Goal: Task Accomplishment & Management: Complete application form

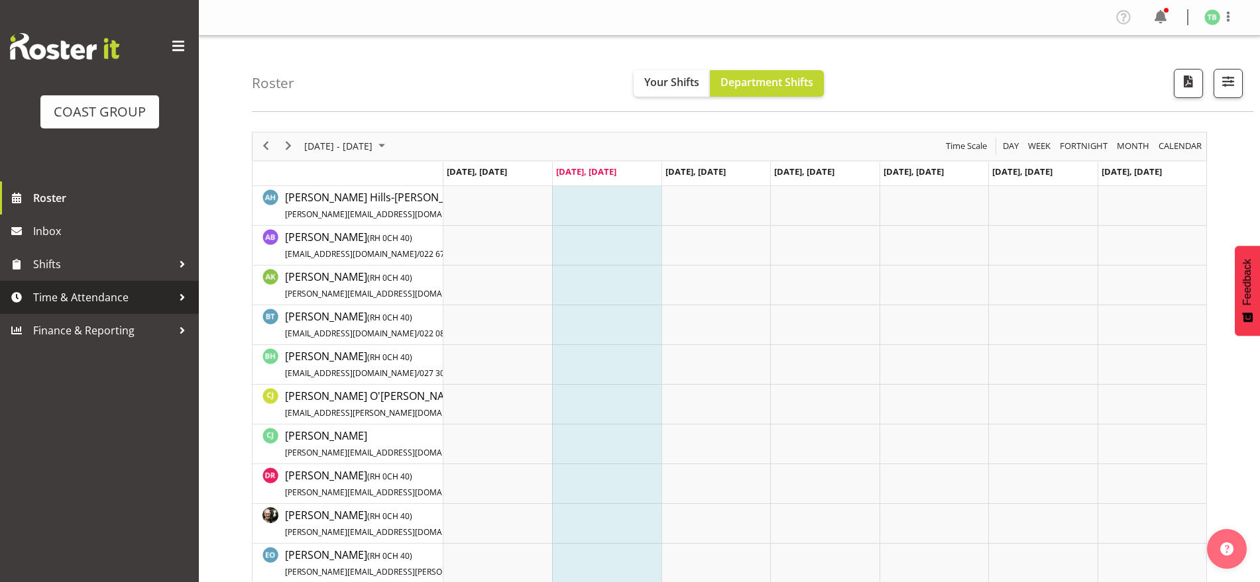
drag, startPoint x: 74, startPoint y: 303, endPoint x: 83, endPoint y: 302, distance: 10.0
click at [75, 303] on span "Time & Attendance" at bounding box center [102, 298] width 139 height 20
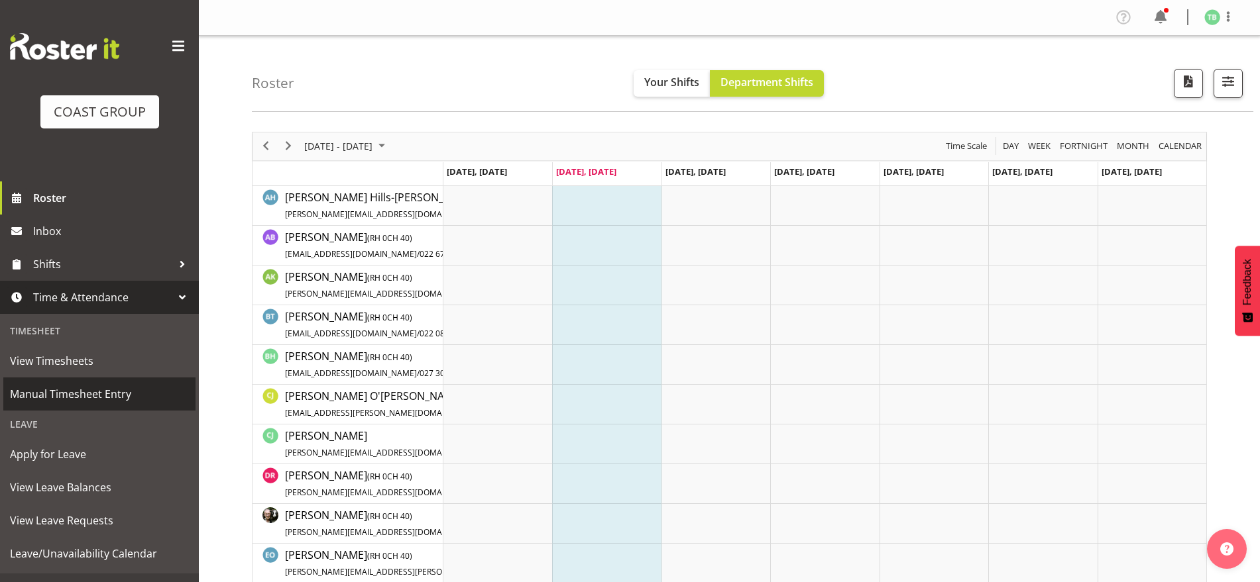
click at [64, 398] on span "Manual Timesheet Entry" at bounding box center [99, 394] width 179 height 20
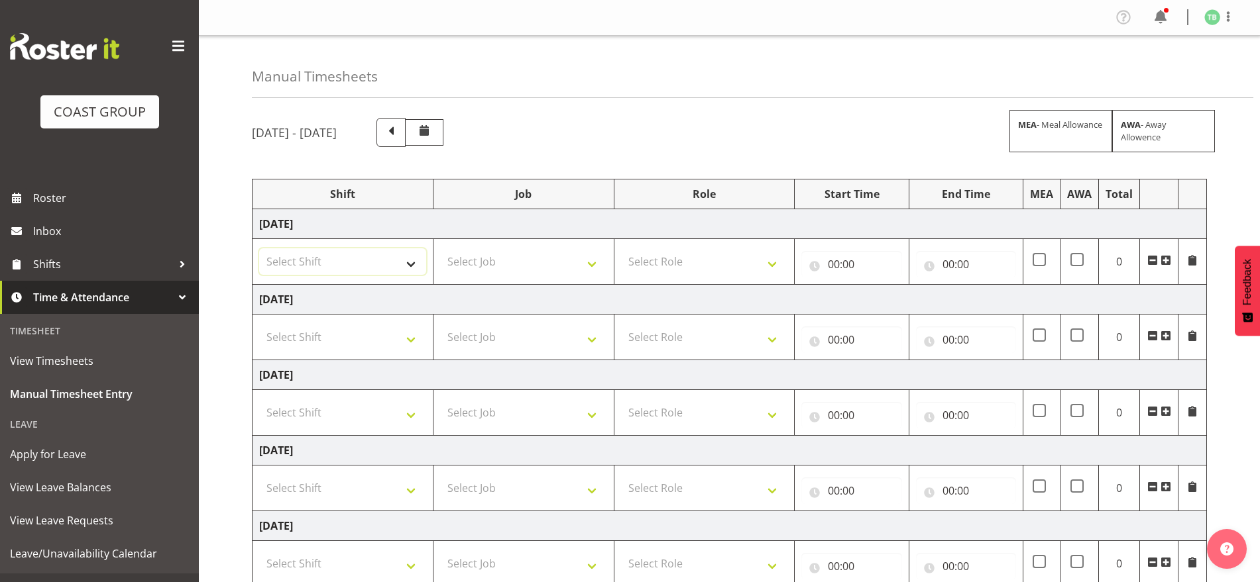
click at [308, 272] on select "Select Shift Break AHICE Break ATSNZ Break All Blacks casual Break Arts [PERSON…" at bounding box center [342, 261] width 167 height 27
select select "62216"
click at [259, 248] on select "Select Shift Break AHICE Break ATSNZ Break All Blacks casual Break Arts [PERSON…" at bounding box center [342, 261] width 167 height 27
click at [309, 341] on select "Select Shift Break AHICE Break ATSNZ Break All Blacks casual Break Arts [PERSON…" at bounding box center [342, 337] width 167 height 27
select select "62216"
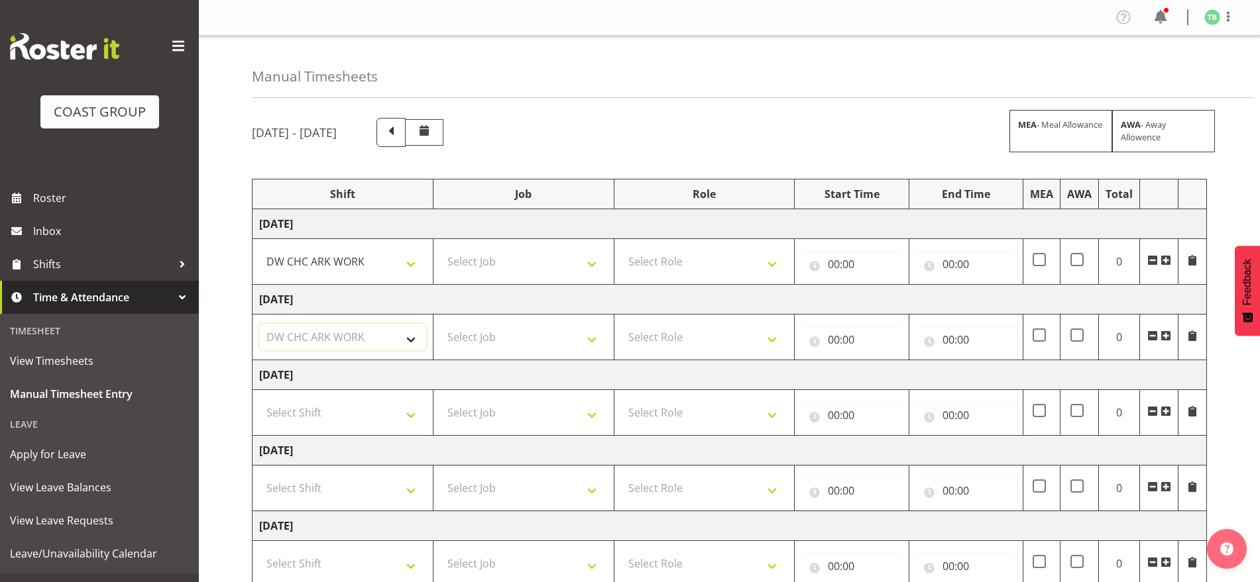
click at [259, 324] on select "Select Shift Break AHICE Break ATSNZ Break All Blacks casual Break Arts [PERSON…" at bounding box center [342, 337] width 167 height 27
click at [313, 417] on select "Select Shift Break AHICE Break ATSNZ Break All Blacks casual Break Arts [PERSON…" at bounding box center [342, 413] width 167 height 27
select select "62216"
click at [259, 400] on select "Select Shift Break AHICE Break ATSNZ Break All Blacks casual Break Arts [PERSON…" at bounding box center [342, 413] width 167 height 27
click at [296, 490] on select "Select Shift Break AHICE Break ATSNZ Break All Blacks casual Break Arts [PERSON…" at bounding box center [342, 488] width 167 height 27
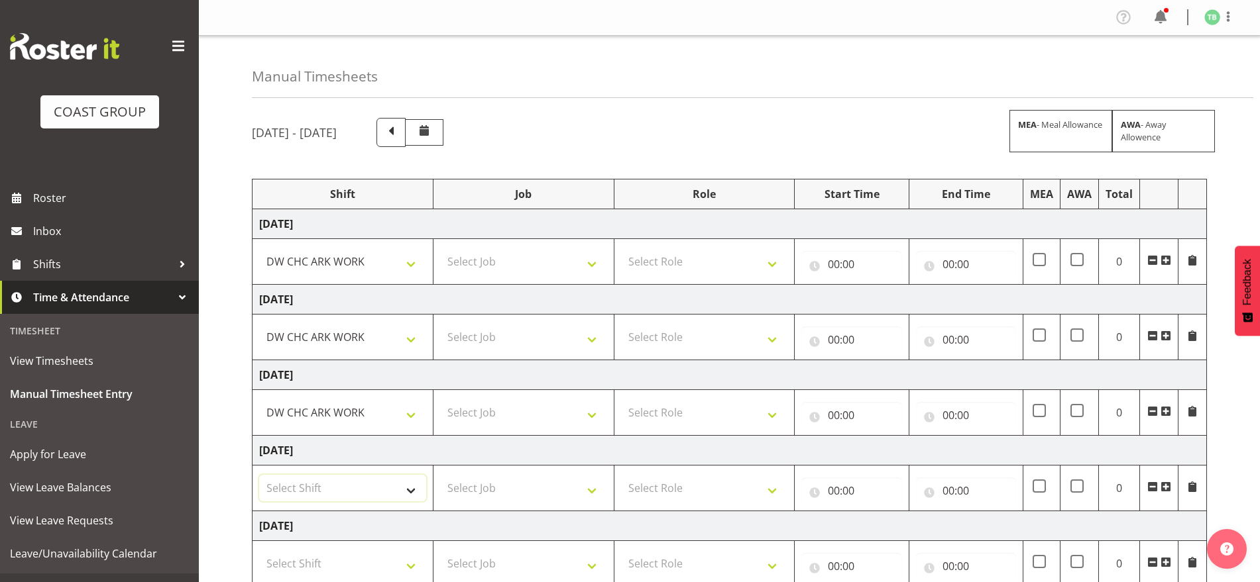
select select "62216"
click at [259, 475] on select "Select Shift Break AHICE Break ATSNZ Break All Blacks casual Break Arts [PERSON…" at bounding box center [342, 488] width 167 height 27
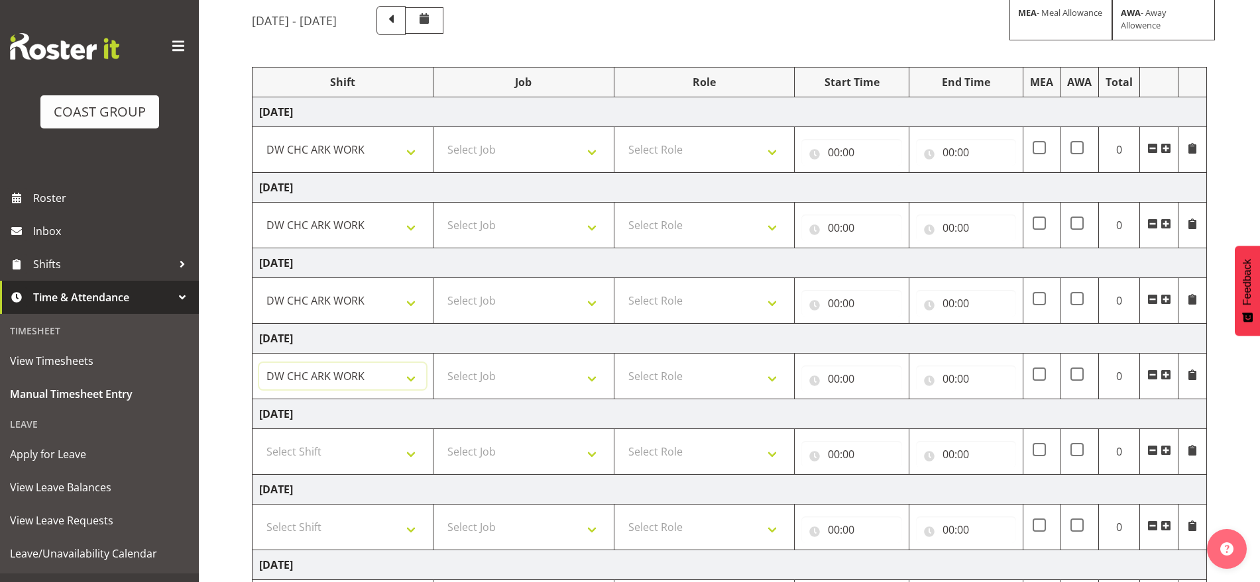
scroll to position [166, 0]
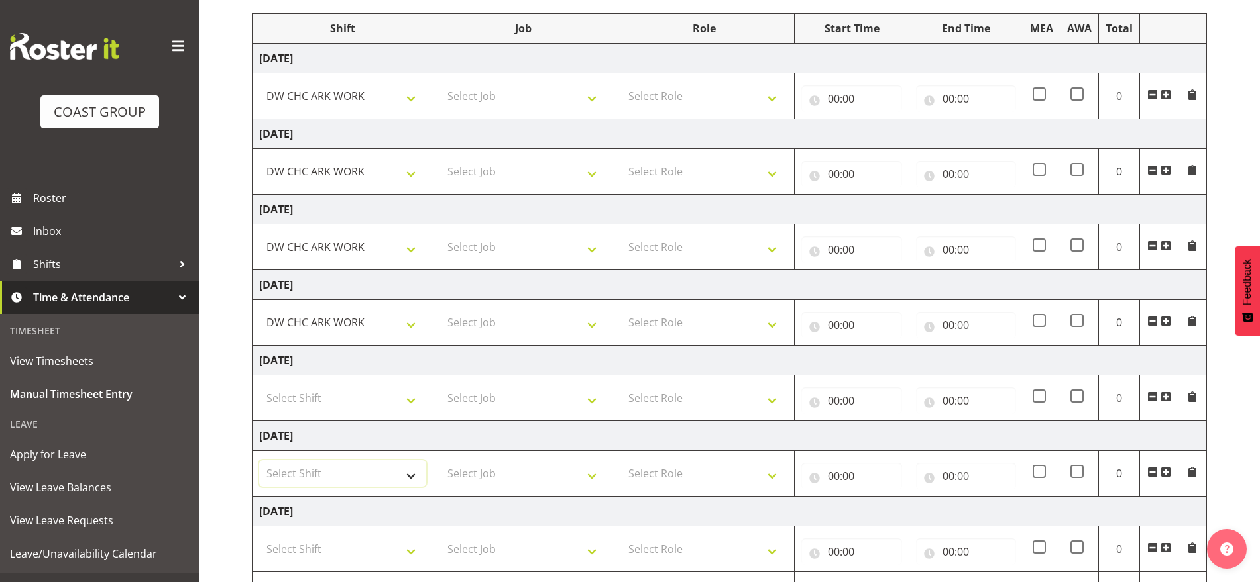
click at [303, 467] on select "Select Shift Break AHICE Break ATSNZ Break All Blacks casual Break Arts [PERSON…" at bounding box center [342, 474] width 167 height 27
select select "62216"
click at [259, 461] on select "Select Shift Break AHICE Break ATSNZ Break All Blacks casual Break Arts [PERSON…" at bounding box center [342, 474] width 167 height 27
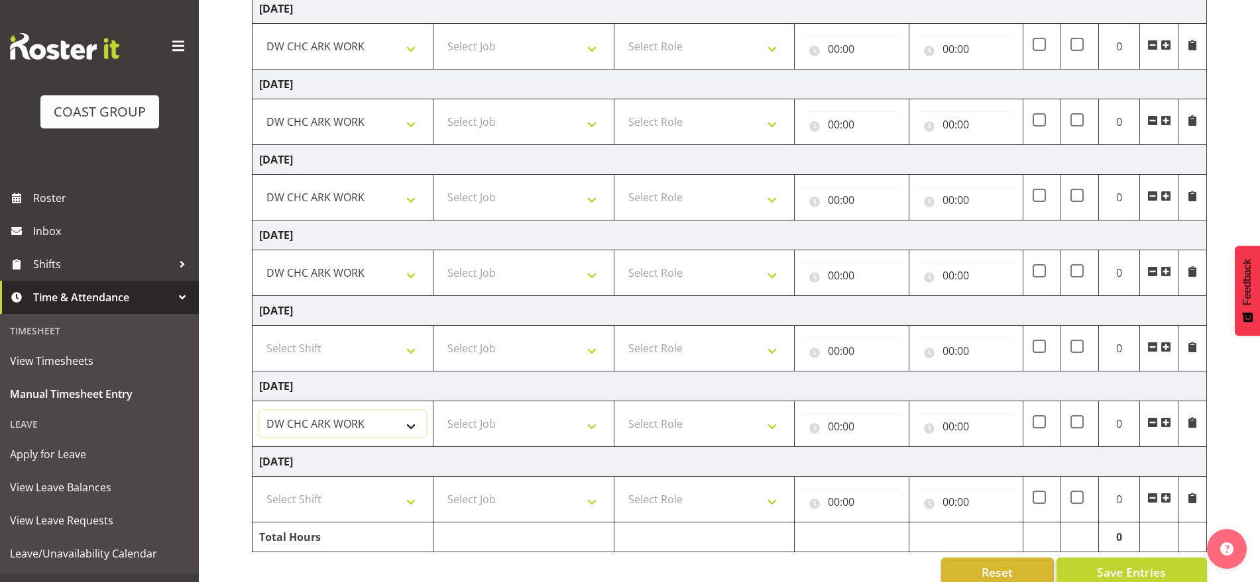
scroll to position [243, 0]
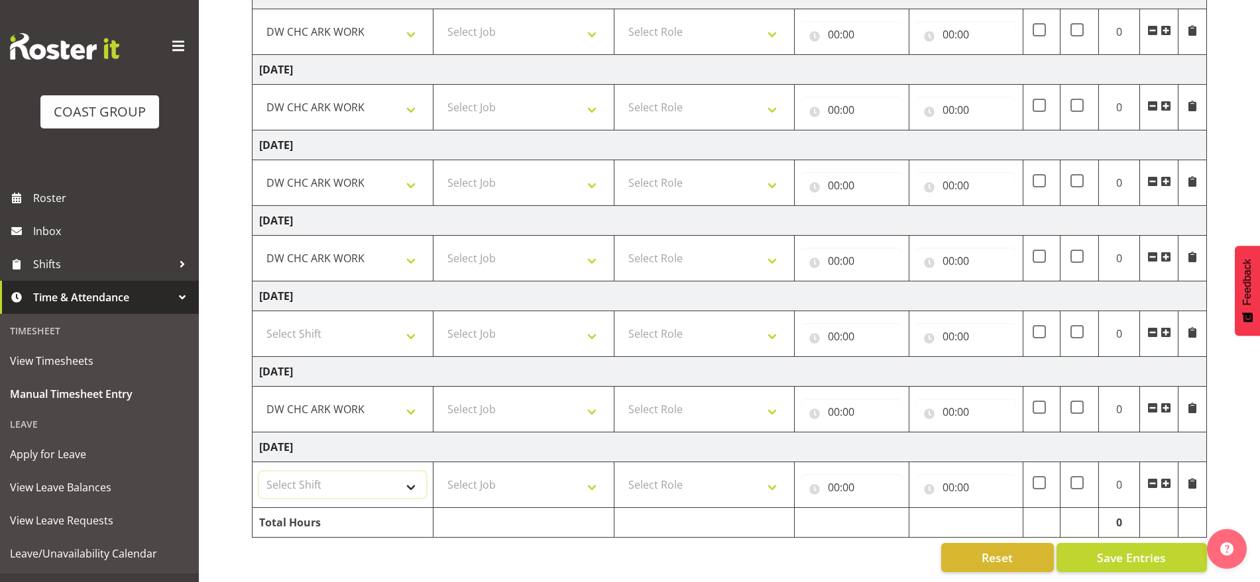
click at [302, 472] on select "Select Shift Break AHICE Break ATSNZ Break All Blacks casual Break Arts [PERSON…" at bounding box center [342, 485] width 167 height 27
select select "62216"
click at [259, 472] on select "Select Shift Break AHICE Break ATSNZ Break All Blacks casual Break Arts [PERSON…" at bounding box center [342, 485] width 167 height 27
click at [536, 478] on select "Select Job 1 Carlton Events 1 [PERSON_NAME][GEOGRAPHIC_DATA] 1 [PERSON_NAME][GE…" at bounding box center [523, 485] width 167 height 27
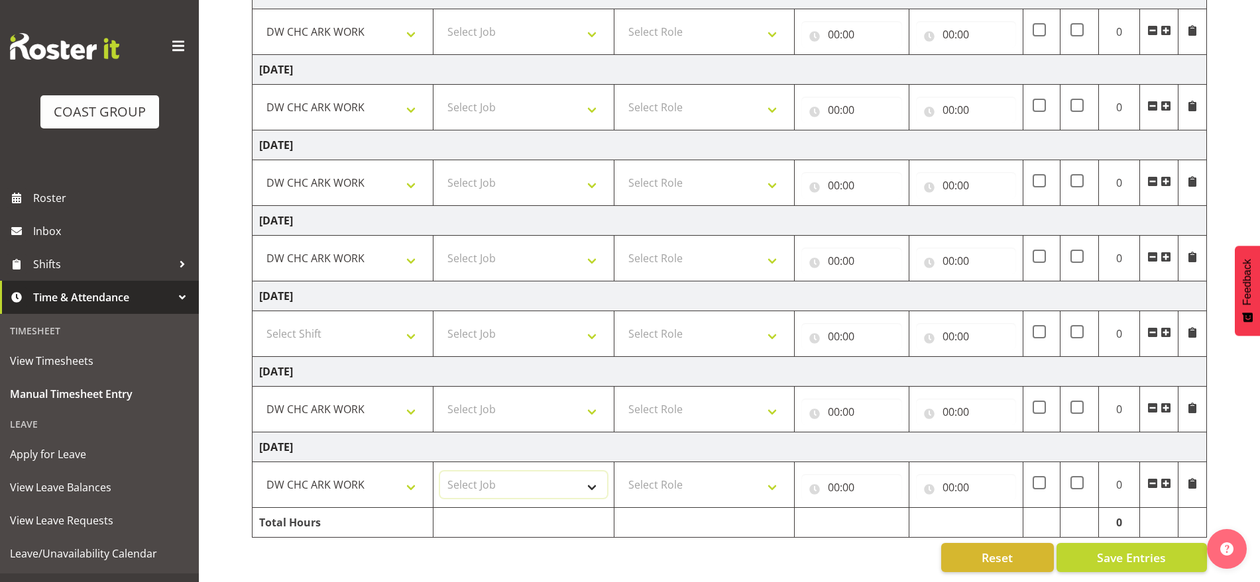
select select "9478"
click at [440, 472] on select "Select Job 1 Carlton Events 1 [PERSON_NAME][GEOGRAPHIC_DATA] 1 [PERSON_NAME][GE…" at bounding box center [523, 485] width 167 height 27
click at [536, 478] on select "1 Carlton Events 1 [PERSON_NAME] 1 [PERSON_NAME][GEOGRAPHIC_DATA] 1 EHS WAREHOU…" at bounding box center [523, 485] width 167 height 27
click at [554, 508] on td at bounding box center [523, 523] width 181 height 30
click at [530, 396] on select "Select Job 1 Carlton Events 1 [PERSON_NAME][GEOGRAPHIC_DATA] 1 [PERSON_NAME][GE…" at bounding box center [523, 409] width 167 height 27
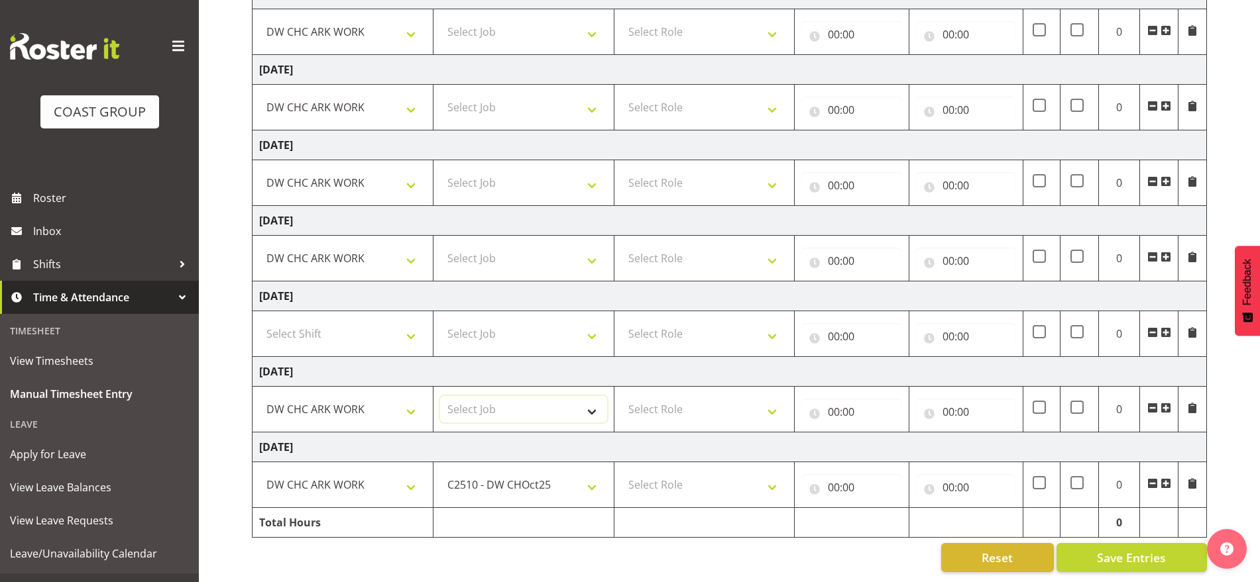
select select "9478"
click at [440, 396] on select "Select Job 1 Carlton Events 1 [PERSON_NAME][GEOGRAPHIC_DATA] 1 [PERSON_NAME][GE…" at bounding box center [523, 409] width 167 height 27
click at [496, 245] on select "Select Job 1 Carlton Events 1 [PERSON_NAME][GEOGRAPHIC_DATA] 1 [PERSON_NAME][GE…" at bounding box center [523, 258] width 167 height 27
select select "9478"
click at [440, 245] on select "Select Job 1 Carlton Events 1 [PERSON_NAME][GEOGRAPHIC_DATA] 1 [PERSON_NAME][GE…" at bounding box center [523, 258] width 167 height 27
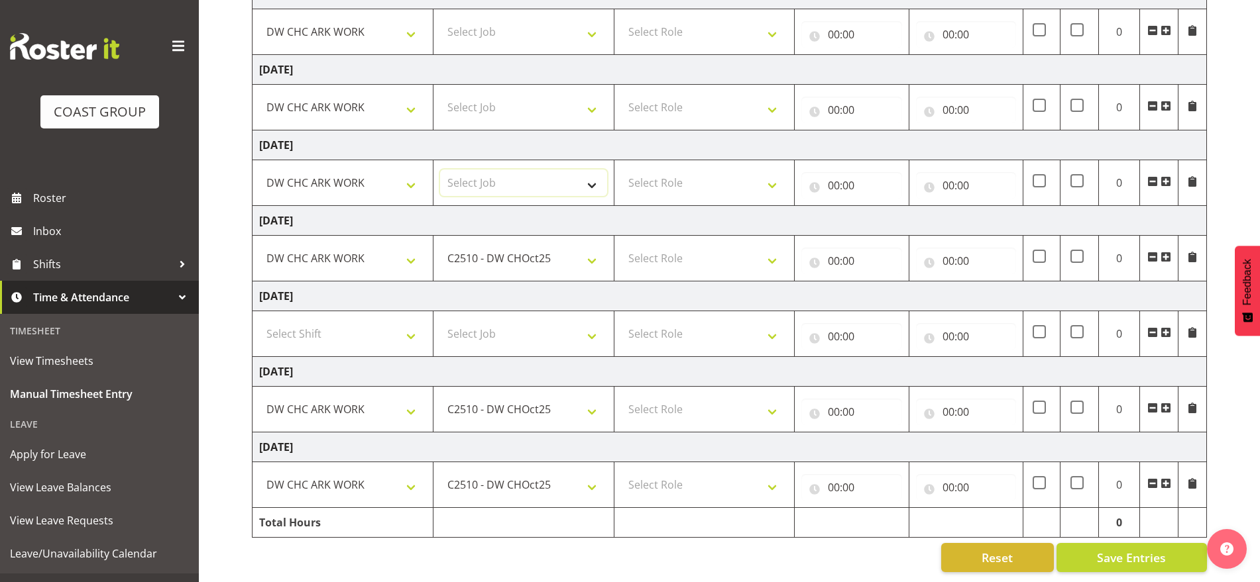
click at [496, 170] on select "Select Job 1 Carlton Events 1 [PERSON_NAME][GEOGRAPHIC_DATA] 1 [PERSON_NAME][GE…" at bounding box center [523, 183] width 167 height 27
select select "9478"
click at [440, 170] on select "Select Job 1 Carlton Events 1 [PERSON_NAME][GEOGRAPHIC_DATA] 1 [PERSON_NAME][GE…" at bounding box center [523, 183] width 167 height 27
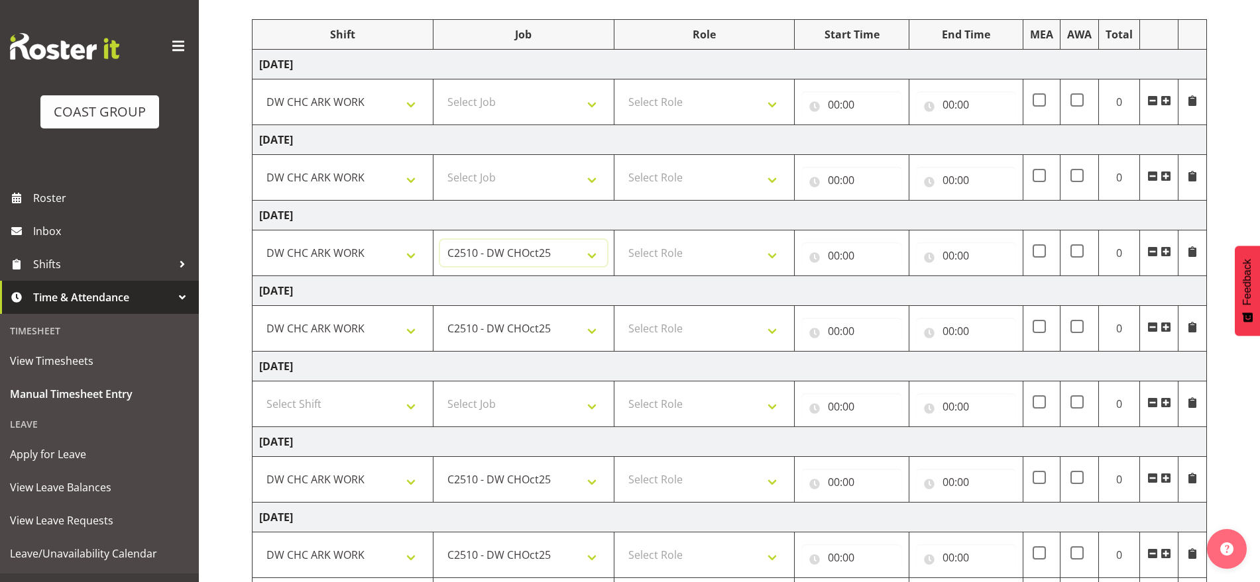
scroll to position [77, 0]
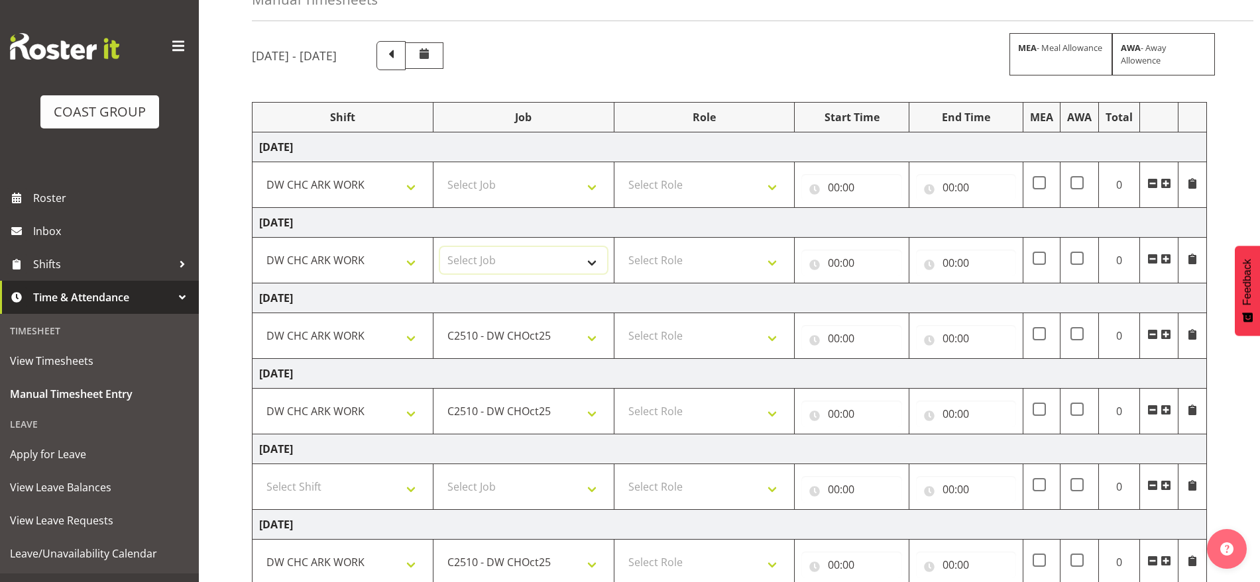
click at [496, 251] on select "Select Job 1 Carlton Events 1 [PERSON_NAME][GEOGRAPHIC_DATA] 1 [PERSON_NAME][GE…" at bounding box center [523, 260] width 167 height 27
select select "9478"
click at [440, 247] on select "Select Job 1 Carlton Events 1 [PERSON_NAME][GEOGRAPHIC_DATA] 1 [PERSON_NAME][GE…" at bounding box center [523, 260] width 167 height 27
click at [503, 180] on select "Select Job 1 Carlton Events 1 [PERSON_NAME][GEOGRAPHIC_DATA] 1 [PERSON_NAME][GE…" at bounding box center [523, 185] width 167 height 27
select select "9478"
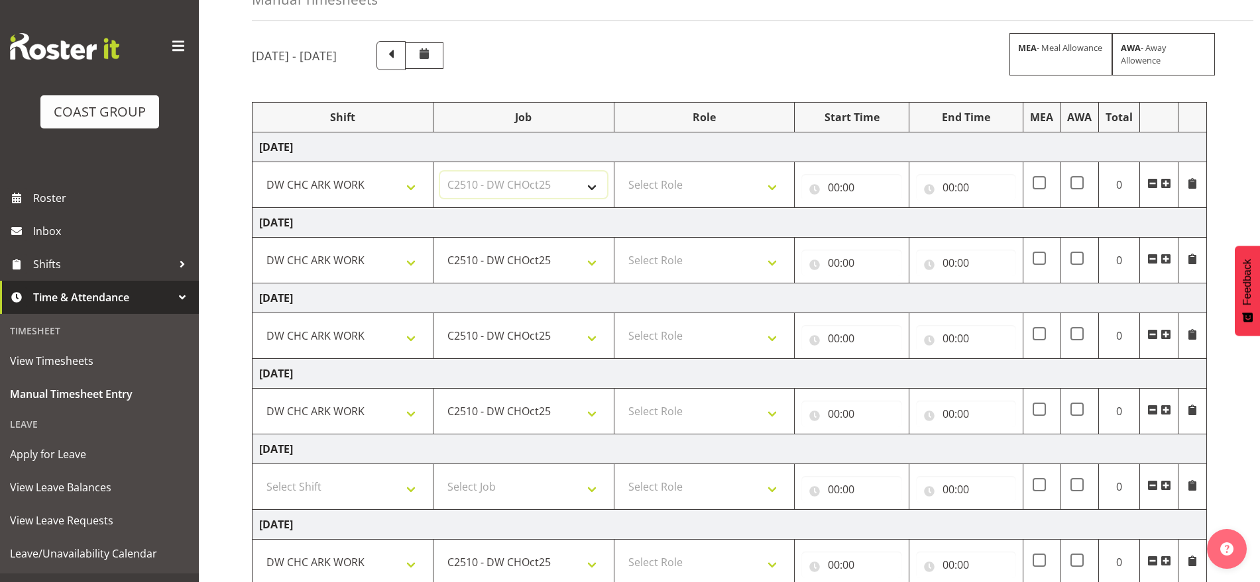
click at [440, 172] on select "Select Job 1 Carlton Events 1 [PERSON_NAME][GEOGRAPHIC_DATA] 1 [PERSON_NAME][GE…" at bounding box center [523, 185] width 167 height 27
click at [629, 182] on select "Select Role SIGNWRITER Signwriter EHS CHC OPS" at bounding box center [704, 185] width 167 height 27
select select "217"
click at [621, 172] on select "Select Role SIGNWRITER Signwriter EHS CHC OPS" at bounding box center [704, 185] width 167 height 27
click at [650, 261] on select "Select Role SIGNWRITER Signwriter EHS CHC OPS" at bounding box center [704, 260] width 167 height 27
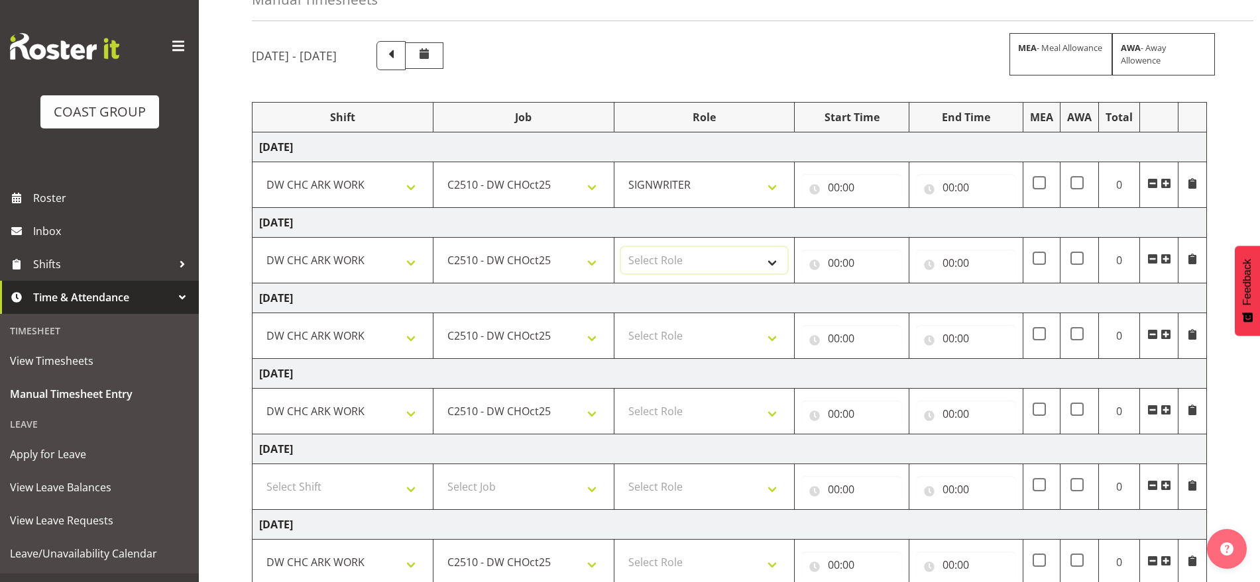
select select "217"
click at [621, 247] on select "Select Role SIGNWRITER Signwriter EHS CHC OPS" at bounding box center [704, 260] width 167 height 27
click at [663, 331] on select "Select Role SIGNWRITER Signwriter EHS CHC OPS" at bounding box center [704, 336] width 167 height 27
select select "217"
click at [621, 323] on select "Select Role SIGNWRITER Signwriter EHS CHC OPS" at bounding box center [704, 336] width 167 height 27
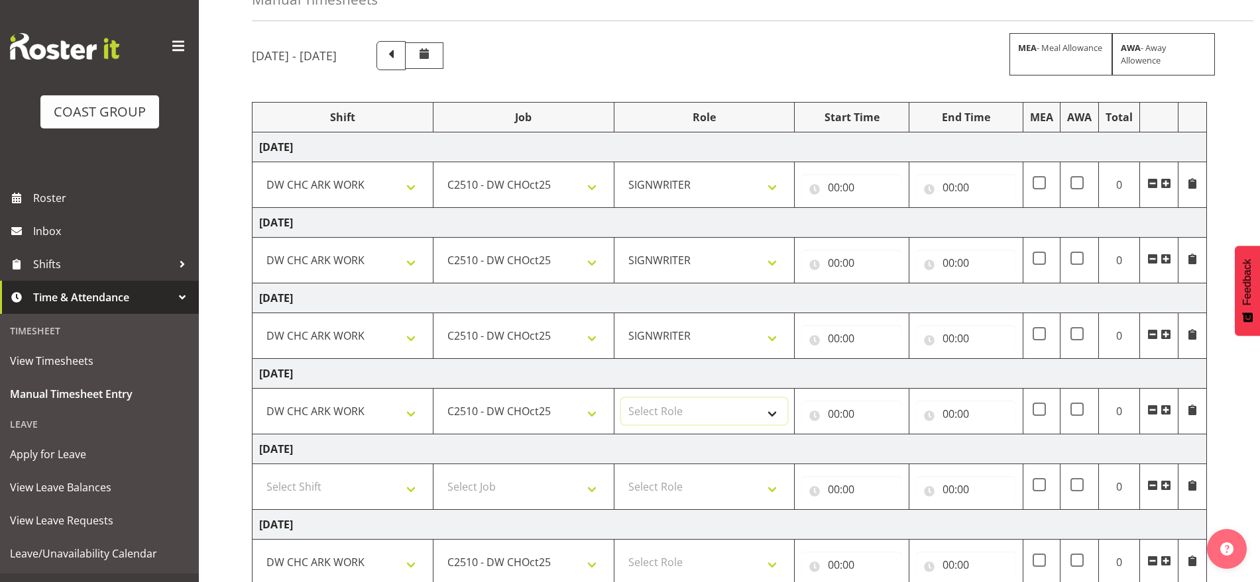
click at [663, 399] on select "Select Role SIGNWRITER Signwriter EHS CHC OPS" at bounding box center [704, 411] width 167 height 27
select select "217"
click at [621, 398] on select "Select Role SIGNWRITER Signwriter EHS CHC OPS" at bounding box center [704, 411] width 167 height 27
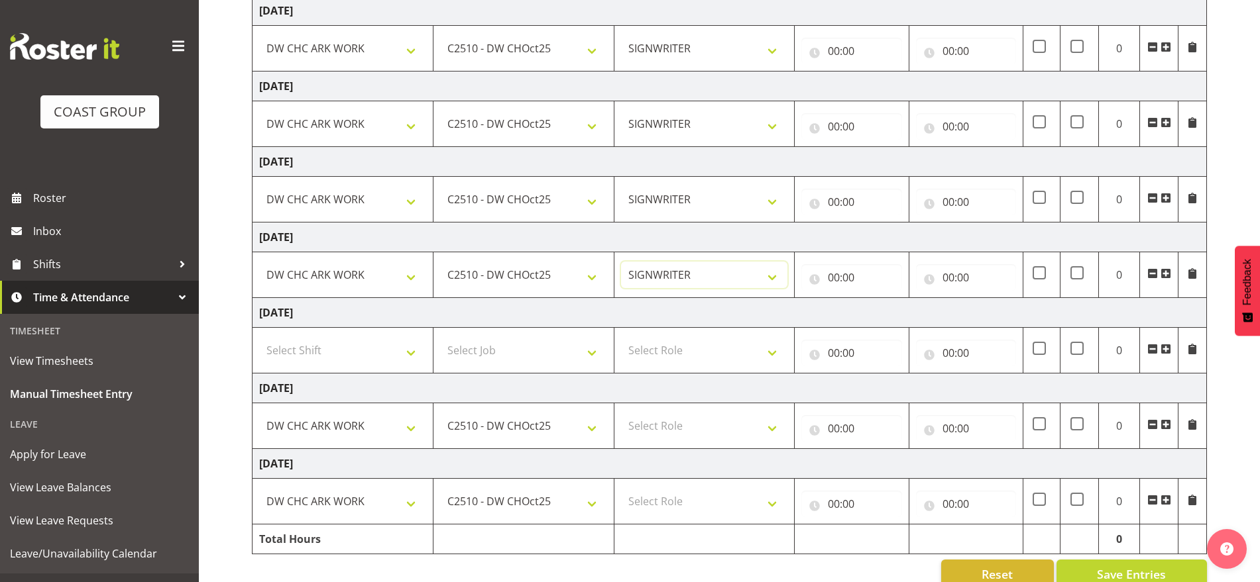
scroll to position [243, 0]
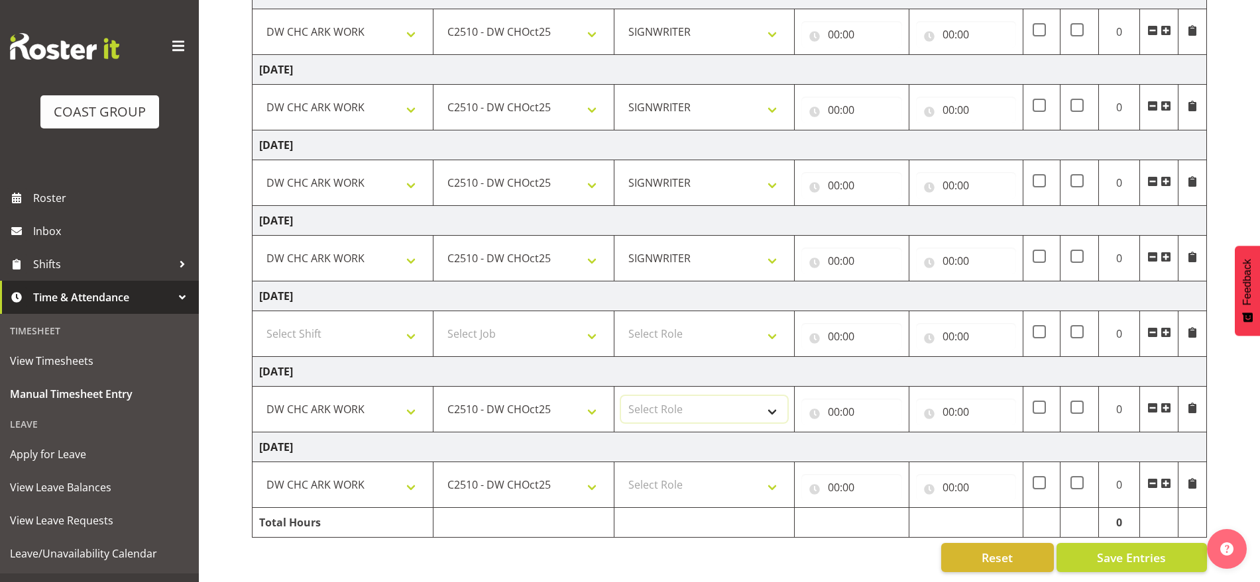
drag, startPoint x: 654, startPoint y: 397, endPoint x: 657, endPoint y: 409, distance: 12.2
click at [654, 396] on select "Select Role SIGNWRITER Signwriter EHS CHC OPS" at bounding box center [704, 409] width 167 height 27
select select "217"
click at [621, 396] on select "Select Role SIGNWRITER Signwriter EHS CHC OPS" at bounding box center [704, 409] width 167 height 27
drag, startPoint x: 667, startPoint y: 465, endPoint x: 667, endPoint y: 474, distance: 9.3
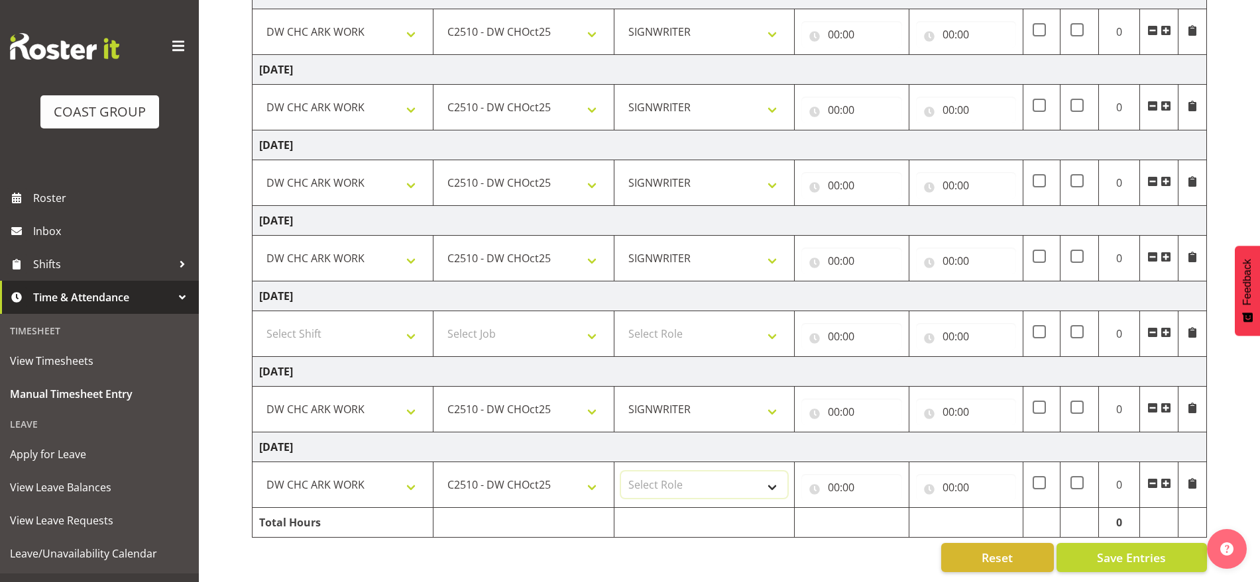
click at [667, 472] on select "Select Role SIGNWRITER Signwriter EHS CHC OPS" at bounding box center [704, 485] width 167 height 27
select select "217"
click at [621, 472] on select "Select Role SIGNWRITER Signwriter EHS CHC OPS" at bounding box center [704, 485] width 167 height 27
click at [836, 478] on input "00:00" at bounding box center [851, 487] width 100 height 27
click at [883, 509] on select "00 01 02 03 04 05 06 07 08 09 10 11 12 13 14 15 16 17 18 19 20 21 22 23" at bounding box center [892, 522] width 30 height 27
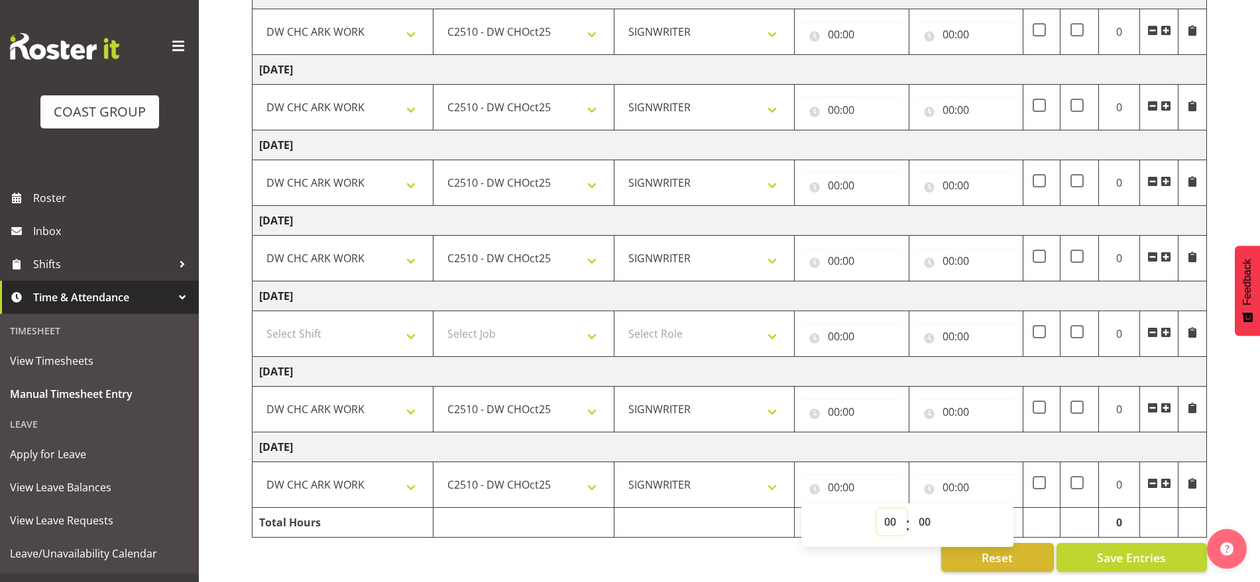
select select "7"
click at [877, 509] on select "00 01 02 03 04 05 06 07 08 09 10 11 12 13 14 15 16 17 18 19 20 21 22 23" at bounding box center [892, 522] width 30 height 27
type input "07:00"
click at [951, 474] on input "00:00" at bounding box center [966, 487] width 100 height 27
drag, startPoint x: 1001, startPoint y: 505, endPoint x: 1001, endPoint y: 497, distance: 8.0
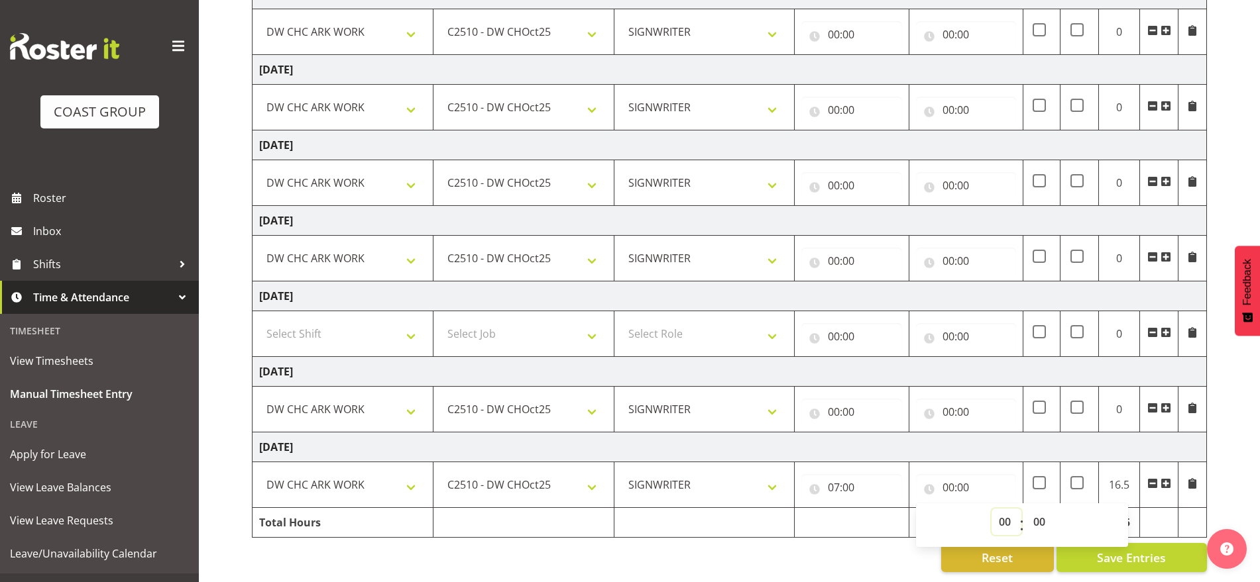
click at [1001, 509] on select "00 01 02 03 04 05 06 07 08 09 10 11 12 13 14 15 16 17 18 19 20 21 22 23" at bounding box center [1006, 522] width 30 height 27
select select "16"
click at [991, 509] on select "00 01 02 03 04 05 06 07 08 09 10 11 12 13 14 15 16 17 18 19 20 21 22 23" at bounding box center [1006, 522] width 30 height 27
type input "16:00"
click at [839, 475] on input "07:00" at bounding box center [851, 487] width 100 height 27
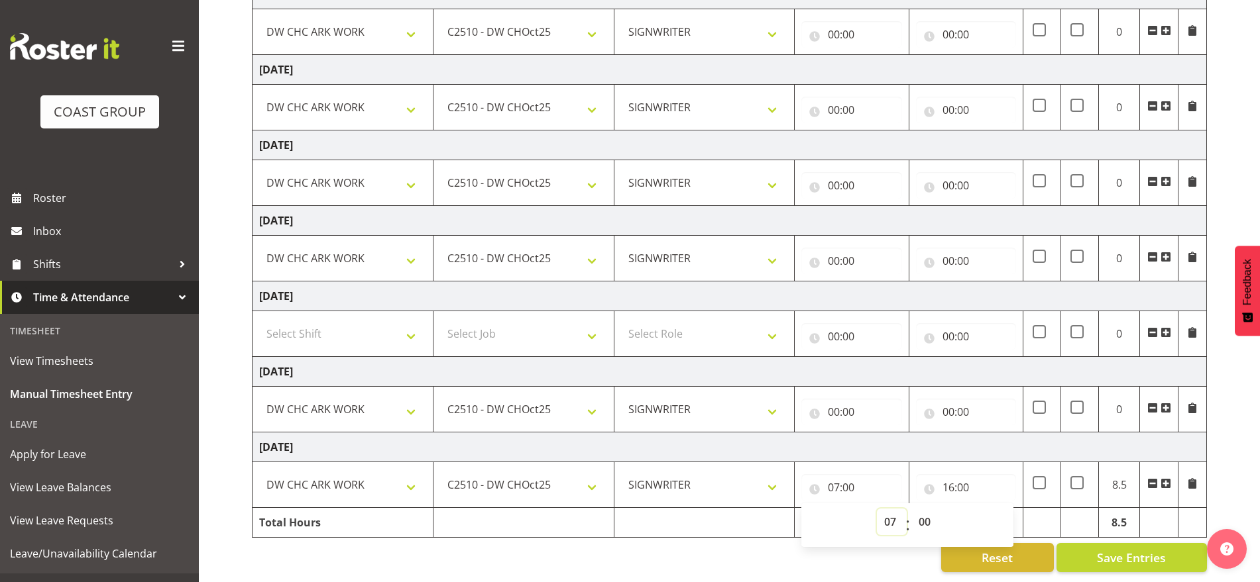
click at [886, 511] on select "00 01 02 03 04 05 06 07 08 09 10 11 12 13 14 15 16 17 18 19 20 21 22 23" at bounding box center [892, 522] width 30 height 27
select select "6"
click at [877, 509] on select "00 01 02 03 04 05 06 07 08 09 10 11 12 13 14 15 16 17 18 19 20 21 22 23" at bounding box center [892, 522] width 30 height 27
type input "06:00"
drag, startPoint x: 926, startPoint y: 510, endPoint x: 908, endPoint y: 452, distance: 60.4
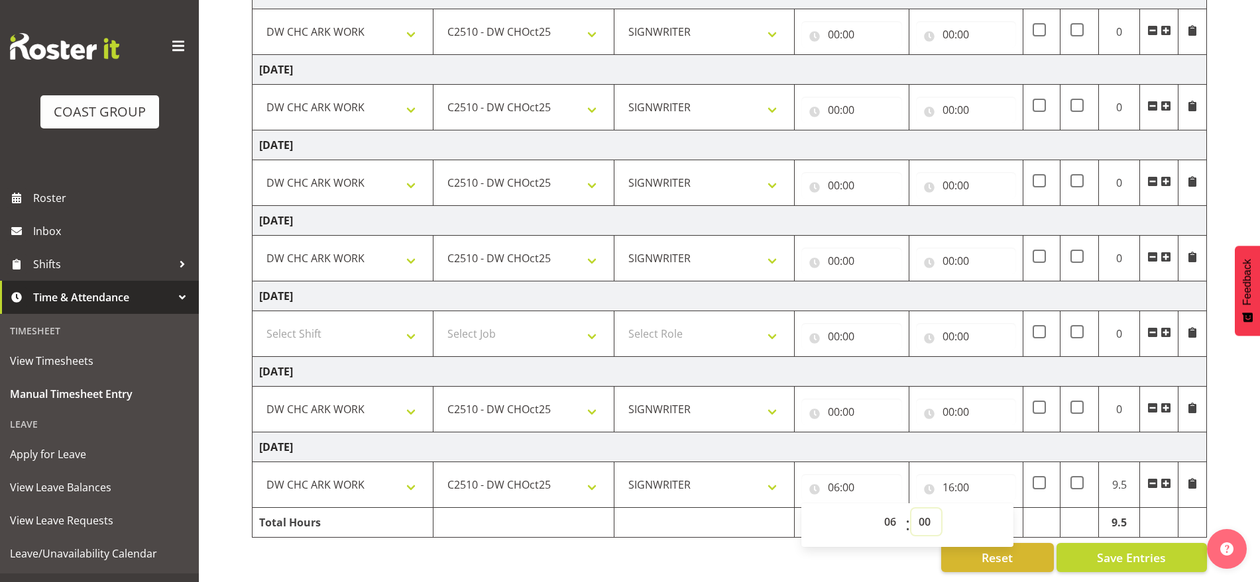
click at [926, 510] on select "00 01 02 03 04 05 06 07 08 09 10 11 12 13 14 15 16 17 18 19 20 21 22 23 24 25 2…" at bounding box center [926, 522] width 30 height 27
select select "30"
click at [911, 509] on select "00 01 02 03 04 05 06 07 08 09 10 11 12 13 14 15 16 17 18 19 20 21 22 23 24 25 2…" at bounding box center [926, 522] width 30 height 27
type input "06:30"
click at [942, 367] on td "[DATE]" at bounding box center [729, 372] width 954 height 30
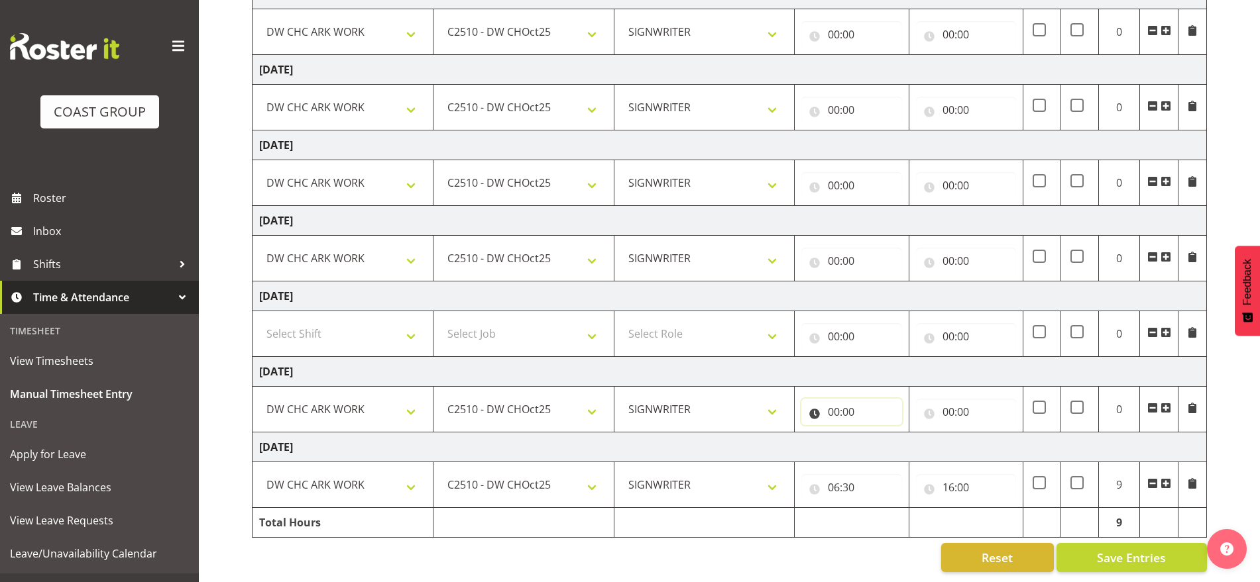
click at [839, 399] on input "00:00" at bounding box center [851, 412] width 100 height 27
click at [893, 439] on select "00 01 02 03 04 05 06 07 08 09 10 11 12 13 14 15 16 17 18 19 20 21 22 23" at bounding box center [892, 446] width 30 height 27
select select "6"
click at [877, 433] on select "00 01 02 03 04 05 06 07 08 09 10 11 12 13 14 15 16 17 18 19 20 21 22 23" at bounding box center [892, 446] width 30 height 27
type input "06:00"
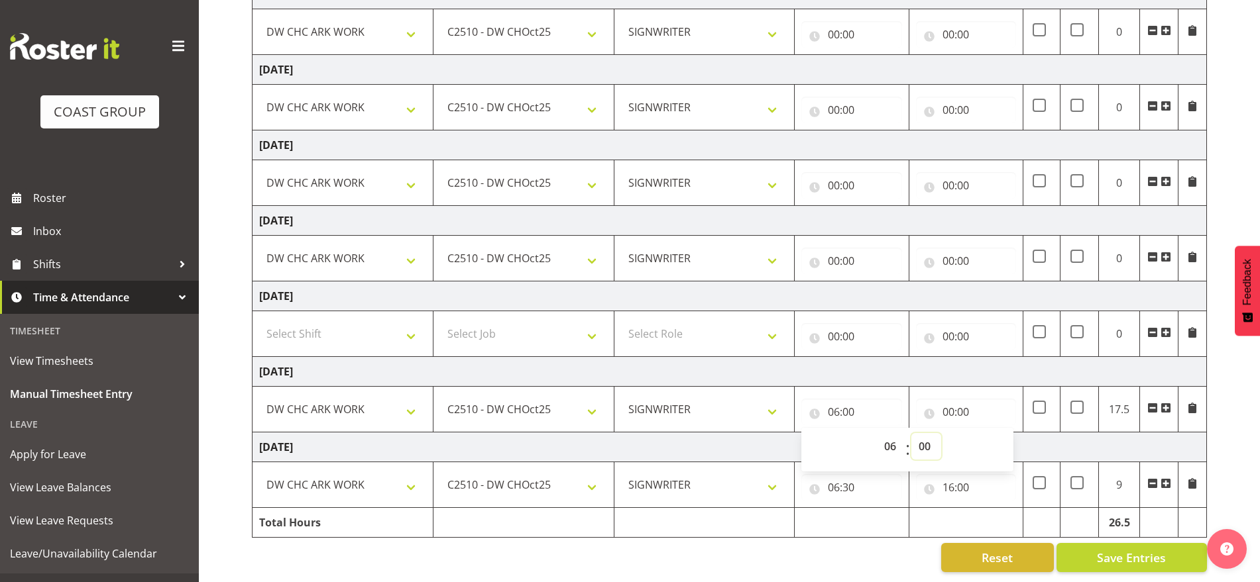
click at [926, 434] on select "00 01 02 03 04 05 06 07 08 09 10 11 12 13 14 15 16 17 18 19 20 21 22 23 24 25 2…" at bounding box center [926, 446] width 30 height 27
click at [837, 387] on td "06:00 00 01 02 03 04 05 06 07 08 09 10 11 12 13 14 15 16 17 18 19 20 21 22 23 :…" at bounding box center [851, 410] width 114 height 46
click at [836, 401] on input "06:00" at bounding box center [851, 412] width 100 height 27
click at [891, 433] on select "00 01 02 03 04 05 06 07 08 09 10 11 12 13 14 15 16 17 18 19 20 21 22 23" at bounding box center [892, 446] width 30 height 27
select select "7"
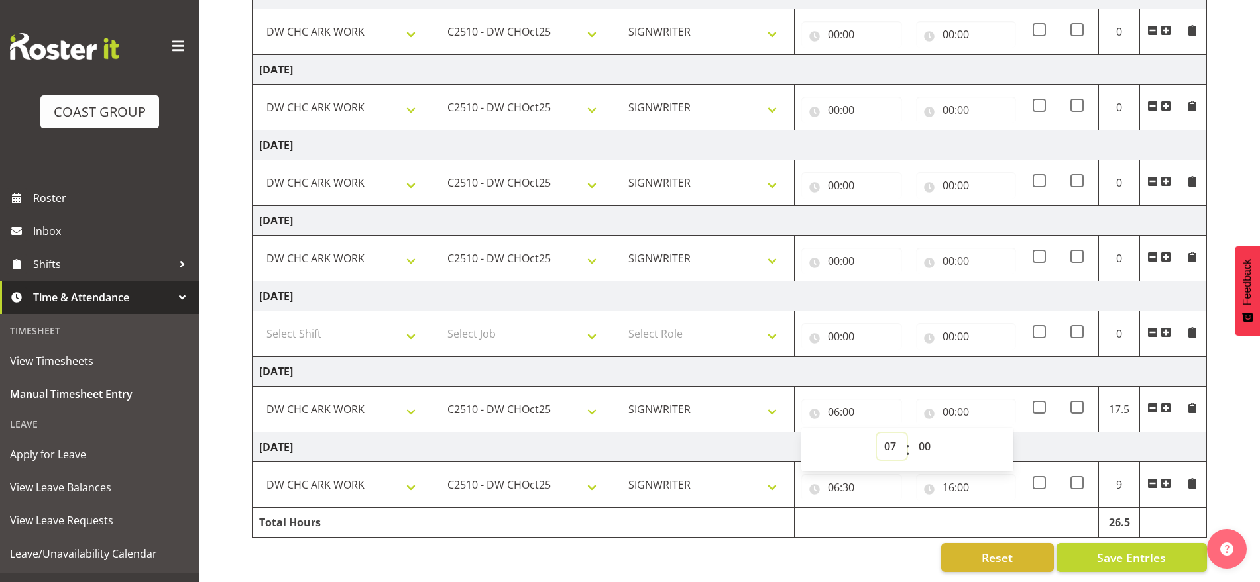
click at [877, 433] on select "00 01 02 03 04 05 06 07 08 09 10 11 12 13 14 15 16 17 18 19 20 21 22 23" at bounding box center [892, 446] width 30 height 27
type input "07:00"
click at [948, 399] on input "00:00" at bounding box center [966, 412] width 100 height 27
click at [997, 433] on select "00 01 02 03 04 05 06 07 08 09 10 11 12 13 14 15 16 17 18 19 20 21 22 23" at bounding box center [1006, 446] width 30 height 27
select select "17"
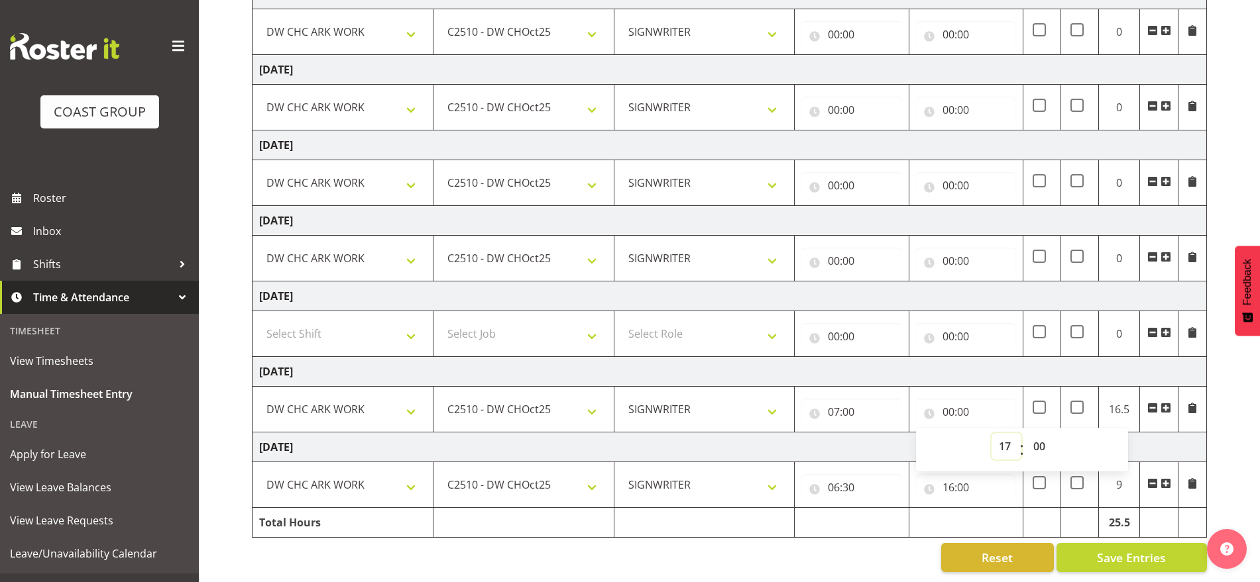
click at [991, 433] on select "00 01 02 03 04 05 06 07 08 09 10 11 12 13 14 15 16 17 18 19 20 21 22 23" at bounding box center [1006, 446] width 30 height 27
type input "17:00"
click at [1007, 437] on select "00 01 02 03 04 05 06 07 08 09 10 11 12 13 14 15 16 17 18 19 20 21 22 23" at bounding box center [1006, 446] width 30 height 27
select select "16"
click at [991, 433] on select "00 01 02 03 04 05 06 07 08 09 10 11 12 13 14 15 16 17 18 19 20 21 22 23" at bounding box center [1006, 446] width 30 height 27
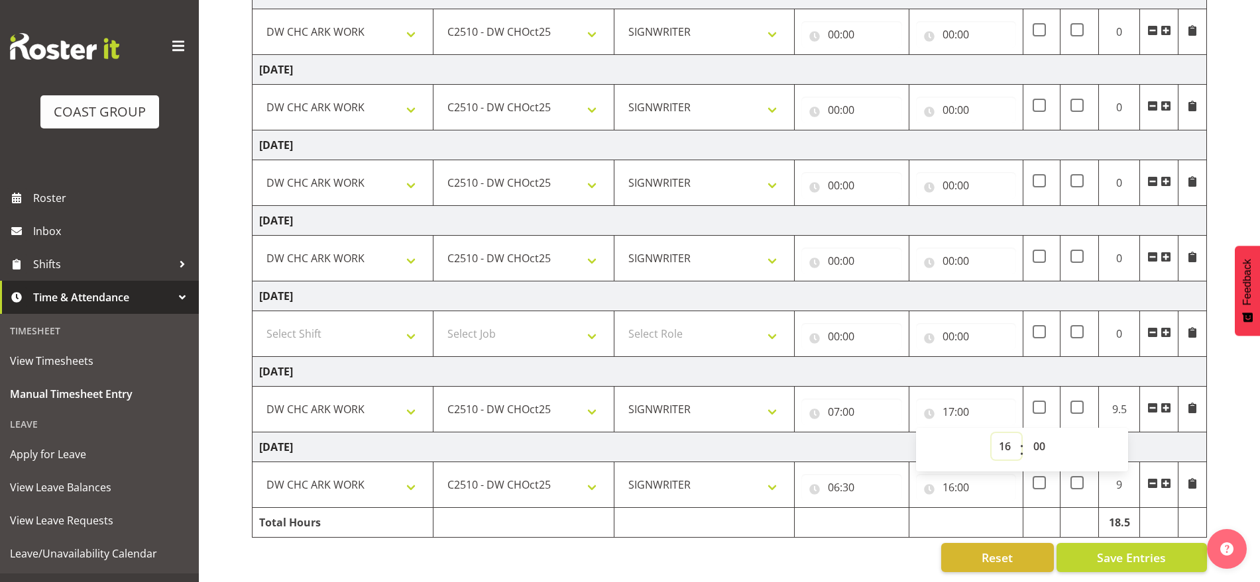
type input "16:00"
click at [1044, 433] on select "00 01 02 03 04 05 06 07 08 09 10 11 12 13 14 15 16 17 18 19 20 21 22 23 24 25 2…" at bounding box center [1041, 446] width 30 height 27
select select "30"
click at [1026, 433] on select "00 01 02 03 04 05 06 07 08 09 10 11 12 13 14 15 16 17 18 19 20 21 22 23 24 25 2…" at bounding box center [1041, 446] width 30 height 27
type input "16:30"
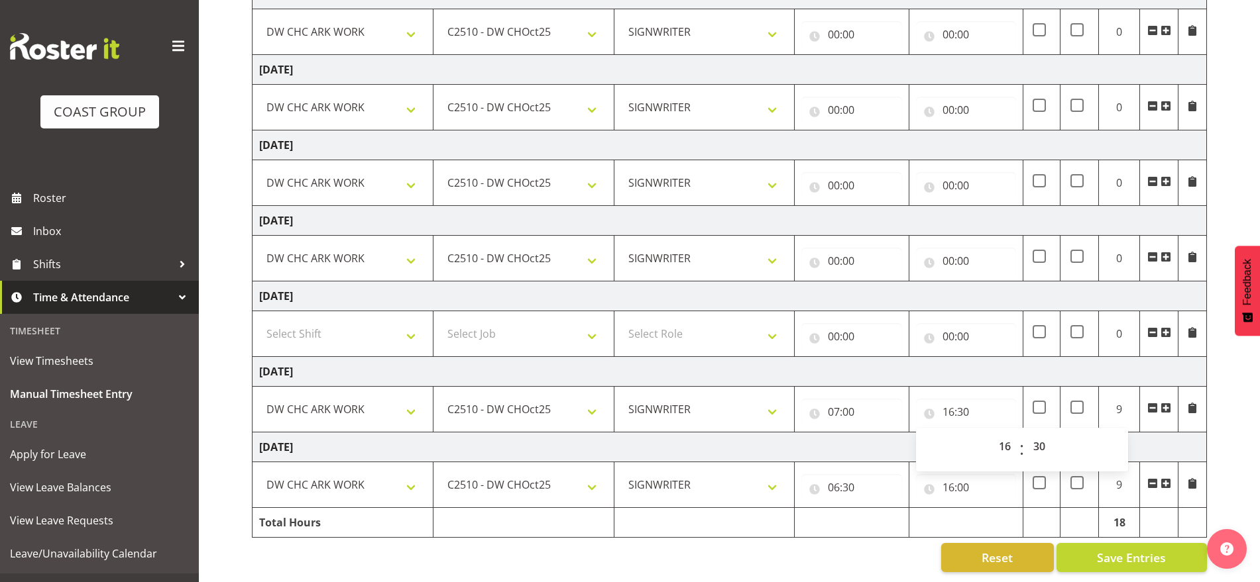
click at [1030, 358] on td "[DATE]" at bounding box center [729, 372] width 954 height 30
click at [838, 174] on input "00:00" at bounding box center [851, 185] width 100 height 27
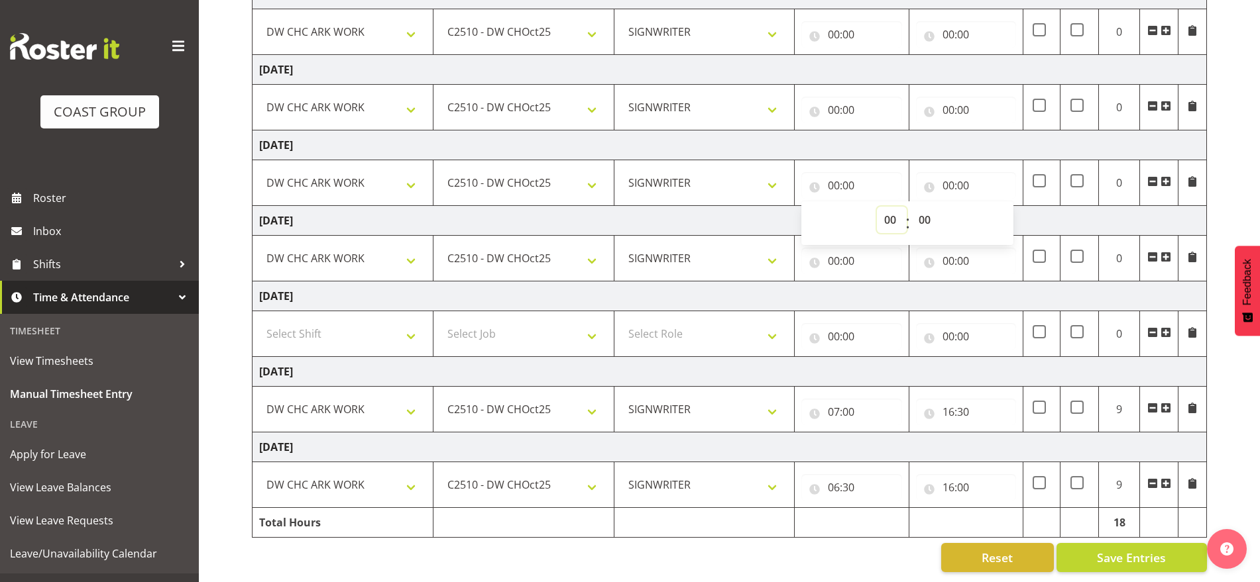
click at [891, 208] on select "00 01 02 03 04 05 06 07 08 09 10 11 12 13 14 15 16 17 18 19 20 21 22 23" at bounding box center [892, 220] width 30 height 27
select select "7"
click at [877, 207] on select "00 01 02 03 04 05 06 07 08 09 10 11 12 13 14 15 16 17 18 19 20 21 22 23" at bounding box center [892, 220] width 30 height 27
type input "07:00"
click at [954, 172] on input "00:00" at bounding box center [966, 185] width 100 height 27
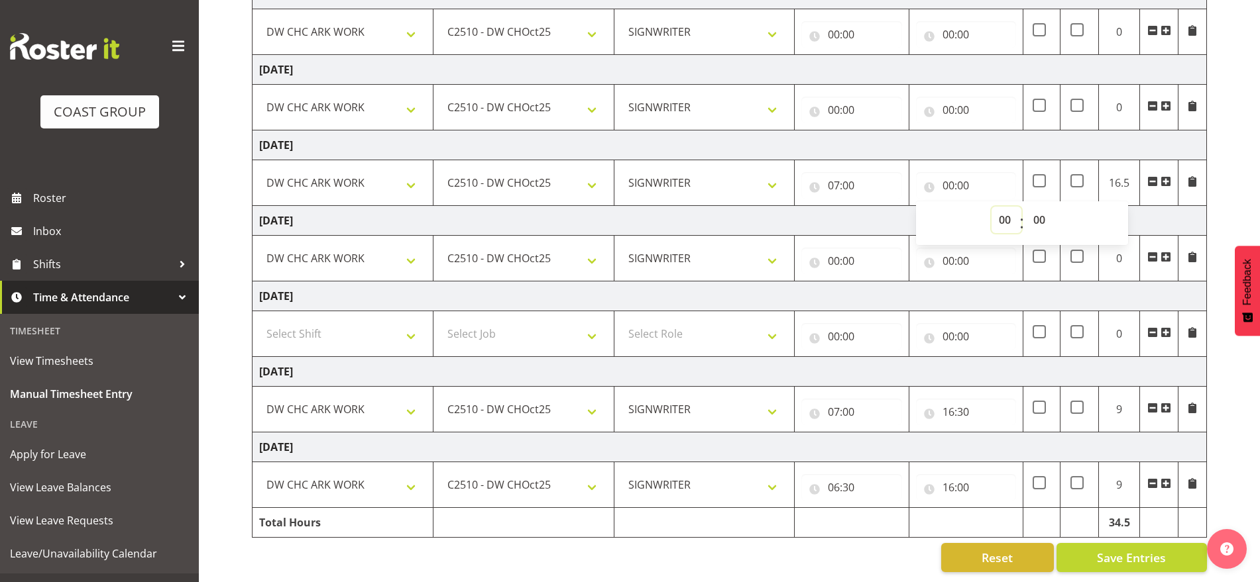
drag, startPoint x: 1009, startPoint y: 200, endPoint x: 1007, endPoint y: 218, distance: 18.0
click at [1009, 207] on select "00 01 02 03 04 05 06 07 08 09 10 11 12 13 14 15 16 17 18 19 20 21 22 23" at bounding box center [1006, 220] width 30 height 27
select select "15"
click at [991, 207] on select "00 01 02 03 04 05 06 07 08 09 10 11 12 13 14 15 16 17 18 19 20 21 22 23" at bounding box center [1006, 220] width 30 height 27
type input "15:00"
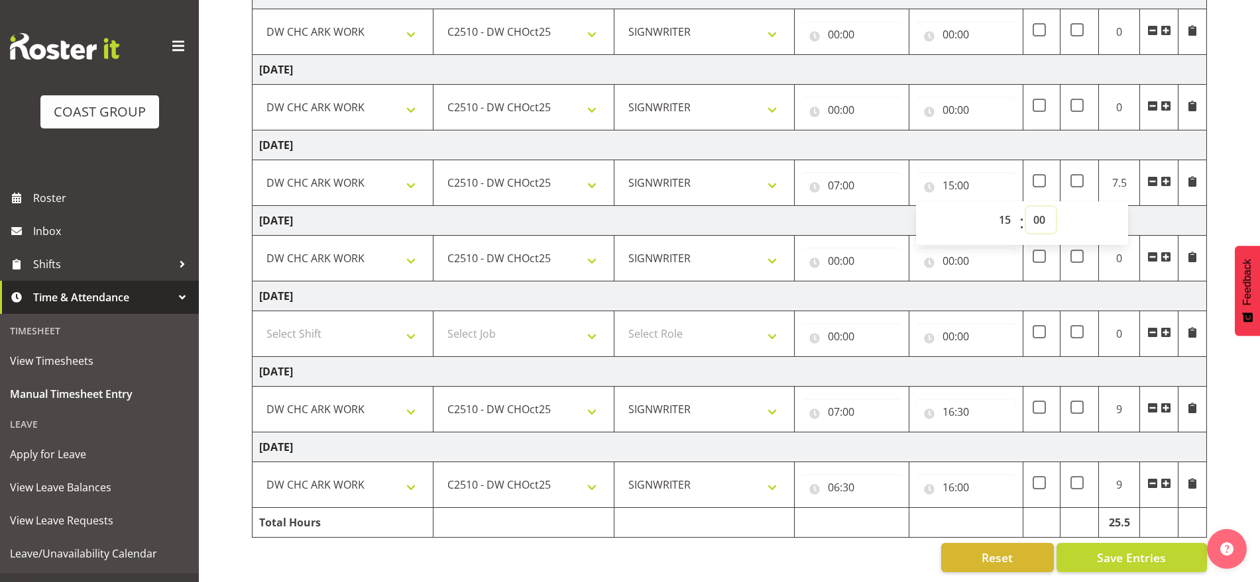
drag, startPoint x: 1042, startPoint y: 207, endPoint x: 1041, endPoint y: 219, distance: 11.3
click at [1042, 207] on select "00 01 02 03 04 05 06 07 08 09 10 11 12 13 14 15 16 17 18 19 20 21 22 23 24 25 2…" at bounding box center [1041, 220] width 30 height 27
select select "45"
click at [1026, 207] on select "00 01 02 03 04 05 06 07 08 09 10 11 12 13 14 15 16 17 18 19 20 21 22 23 24 25 2…" at bounding box center [1041, 220] width 30 height 27
type input "15:45"
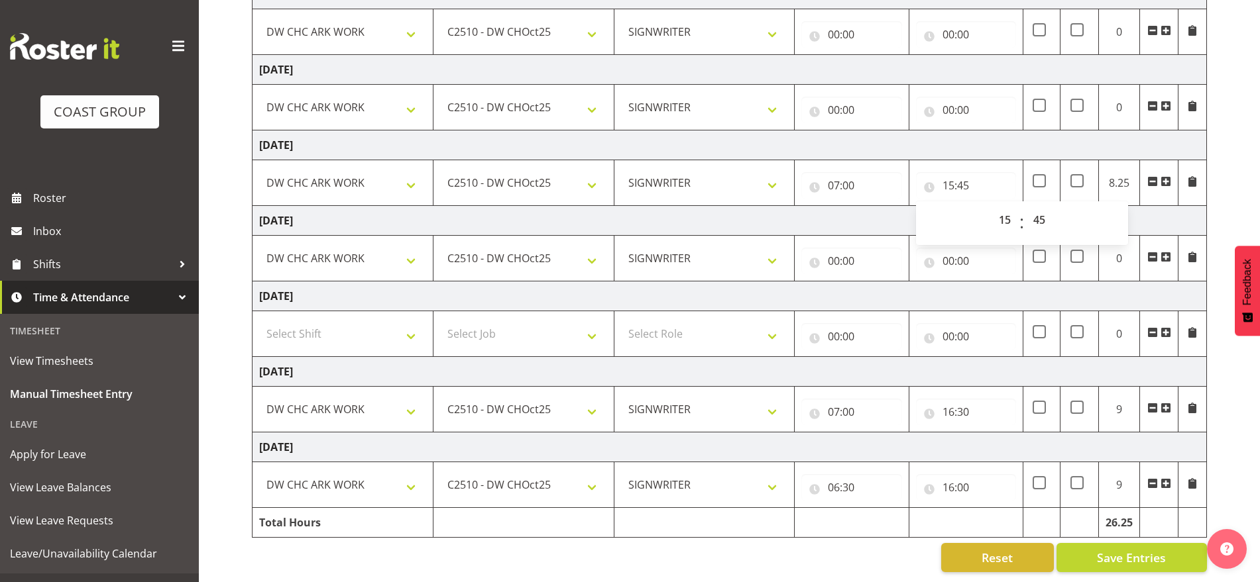
click at [1154, 221] on td "[DATE]" at bounding box center [729, 221] width 954 height 30
click at [835, 97] on input "00:00" at bounding box center [851, 110] width 100 height 27
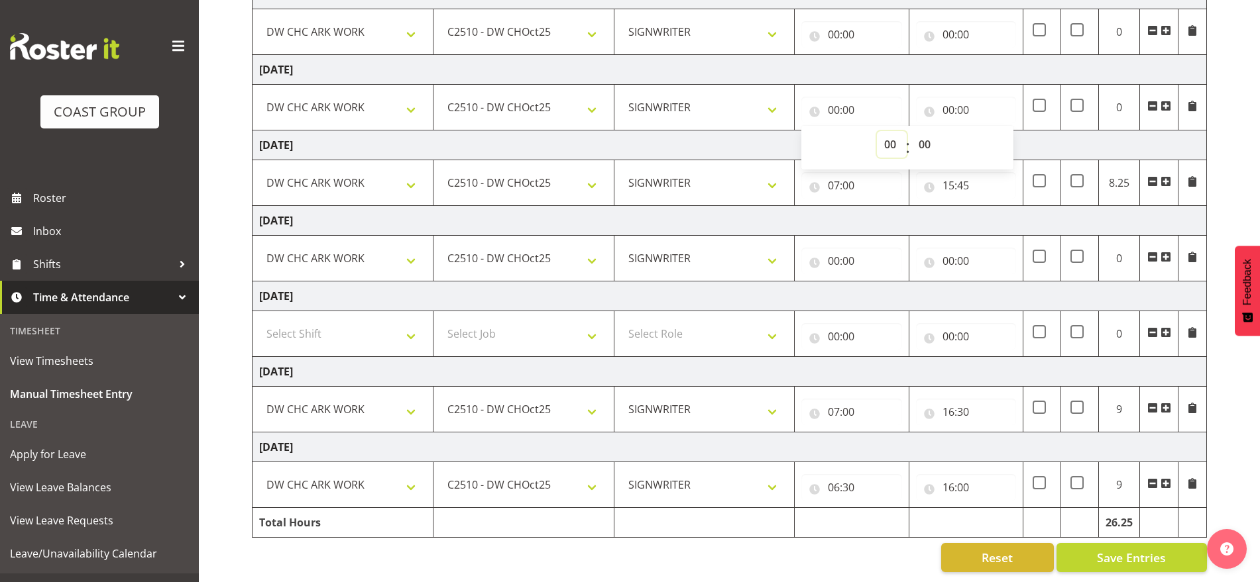
click at [893, 131] on select "00 01 02 03 04 05 06 07 08 09 10 11 12 13 14 15 16 17 18 19 20 21 22 23" at bounding box center [892, 144] width 30 height 27
select select "7"
click at [877, 131] on select "00 01 02 03 04 05 06 07 08 09 10 11 12 13 14 15 16 17 18 19 20 21 22 23" at bounding box center [892, 144] width 30 height 27
type input "07:00"
click at [953, 99] on input "00:00" at bounding box center [966, 110] width 100 height 27
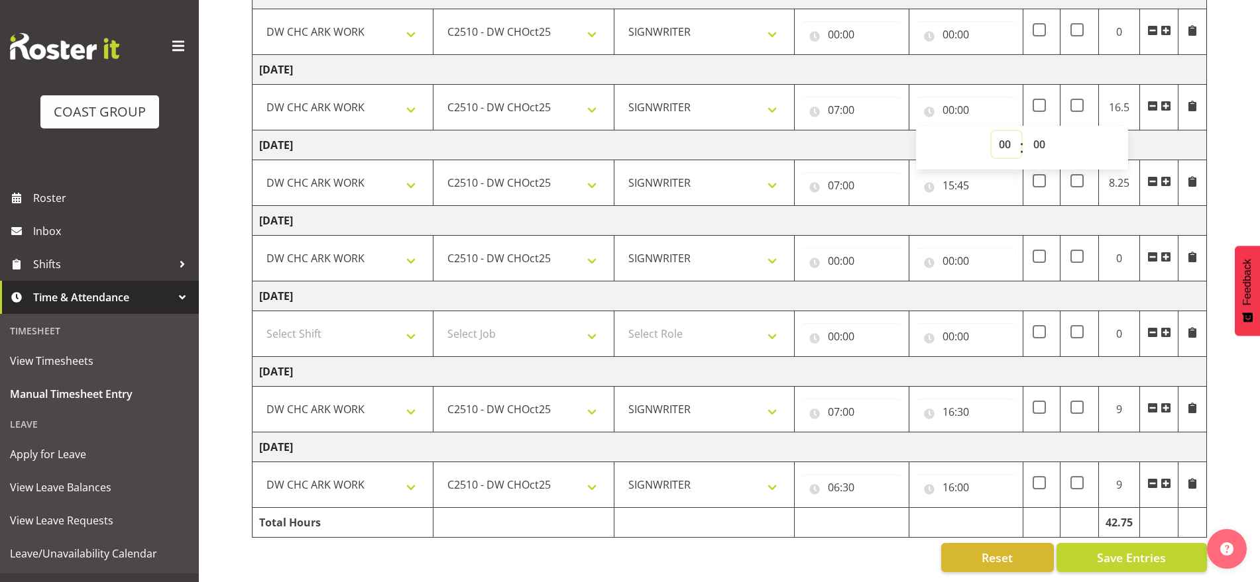
drag, startPoint x: 1010, startPoint y: 135, endPoint x: 1006, endPoint y: 142, distance: 8.9
click at [1010, 135] on select "00 01 02 03 04 05 06 07 08 09 10 11 12 13 14 15 16 17 18 19 20 21 22 23" at bounding box center [1006, 144] width 30 height 27
select select "16"
click at [991, 131] on select "00 01 02 03 04 05 06 07 08 09 10 11 12 13 14 15 16 17 18 19 20 21 22 23" at bounding box center [1006, 144] width 30 height 27
type input "16:00"
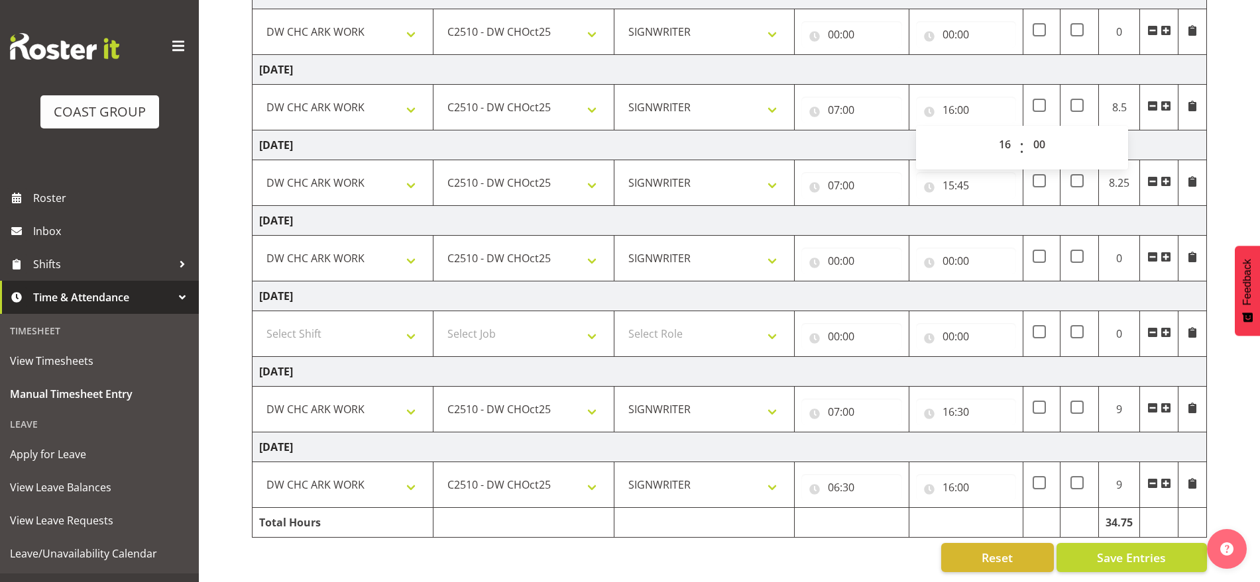
click at [1152, 131] on td "[DATE]" at bounding box center [729, 146] width 954 height 30
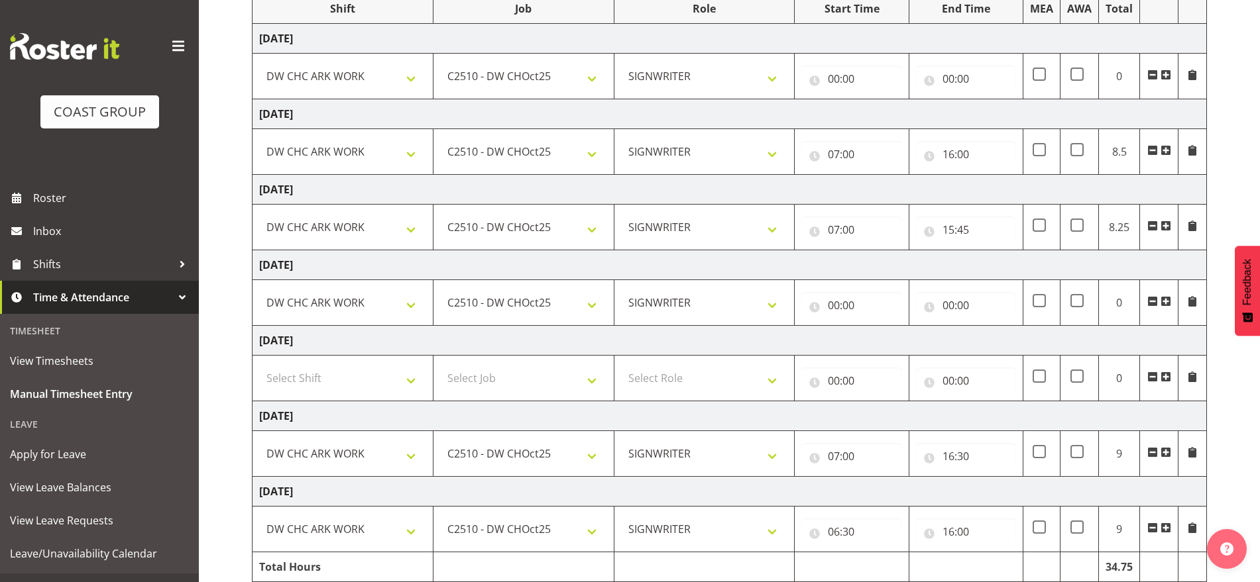
scroll to position [160, 0]
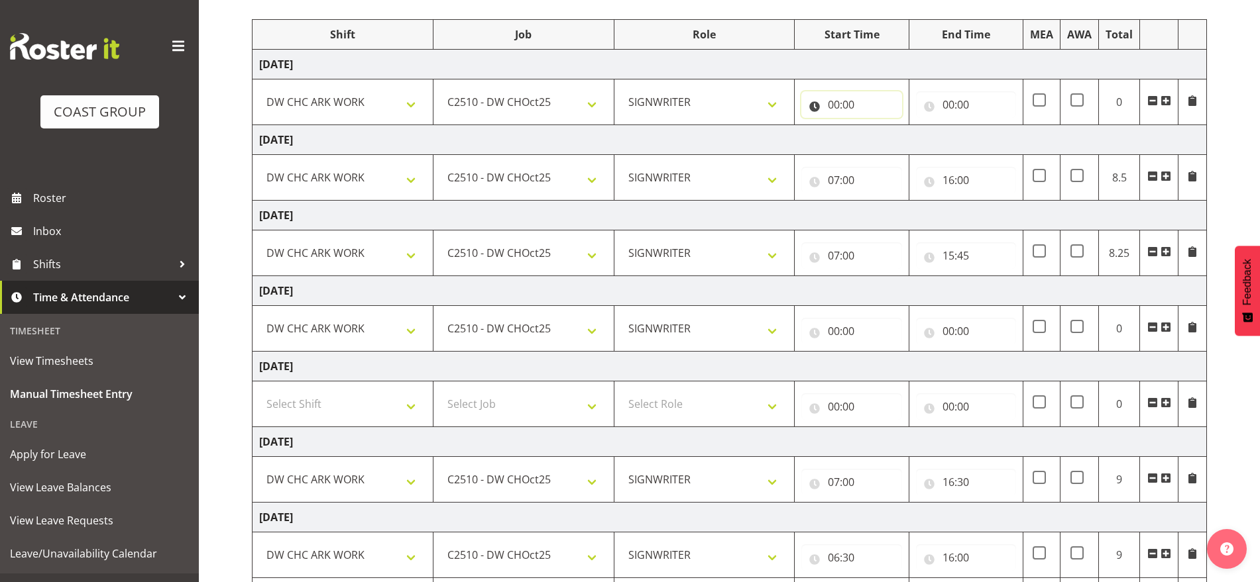
click at [838, 103] on input "00:00" at bounding box center [851, 104] width 100 height 27
click at [889, 135] on select "00 01 02 03 04 05 06 07 08 09 10 11 12 13 14 15 16 17 18 19 20 21 22 23" at bounding box center [892, 139] width 30 height 27
select select "6"
click at [877, 126] on select "00 01 02 03 04 05 06 07 08 09 10 11 12 13 14 15 16 17 18 19 20 21 22 23" at bounding box center [892, 139] width 30 height 27
type input "06:00"
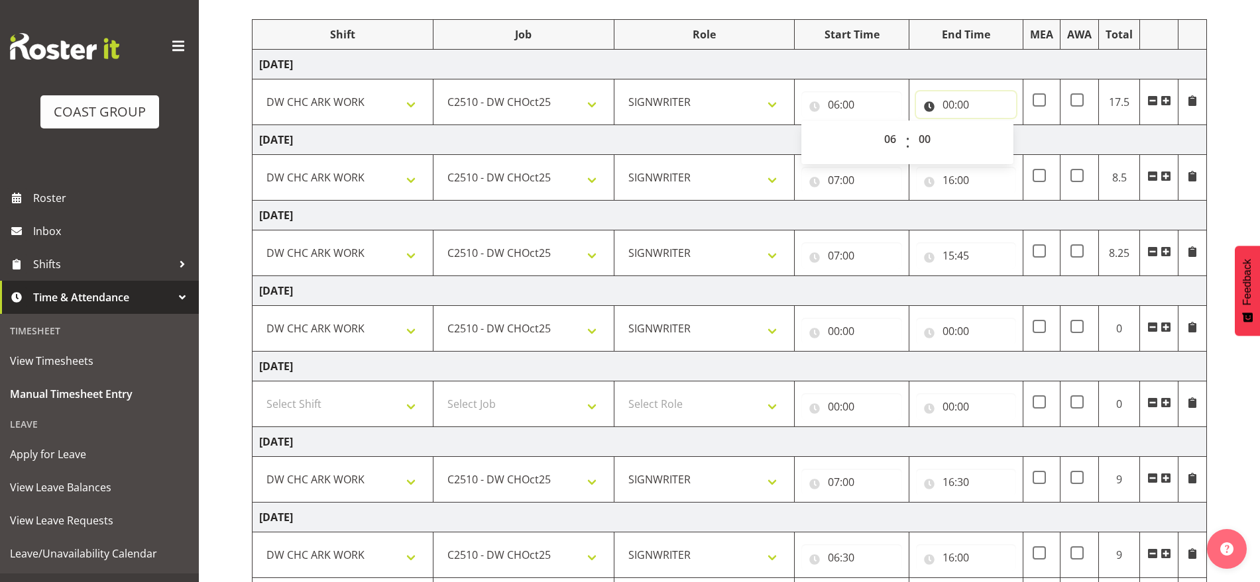
click at [948, 103] on input "00:00" at bounding box center [966, 104] width 100 height 27
click at [1001, 141] on select "00 01 02 03 04 05 06 07 08 09 10 11 12 13 14 15 16 17 18 19 20 21 22 23" at bounding box center [1006, 139] width 30 height 27
select select "15"
click at [991, 126] on select "00 01 02 03 04 05 06 07 08 09 10 11 12 13 14 15 16 17 18 19 20 21 22 23" at bounding box center [1006, 139] width 30 height 27
type input "15:00"
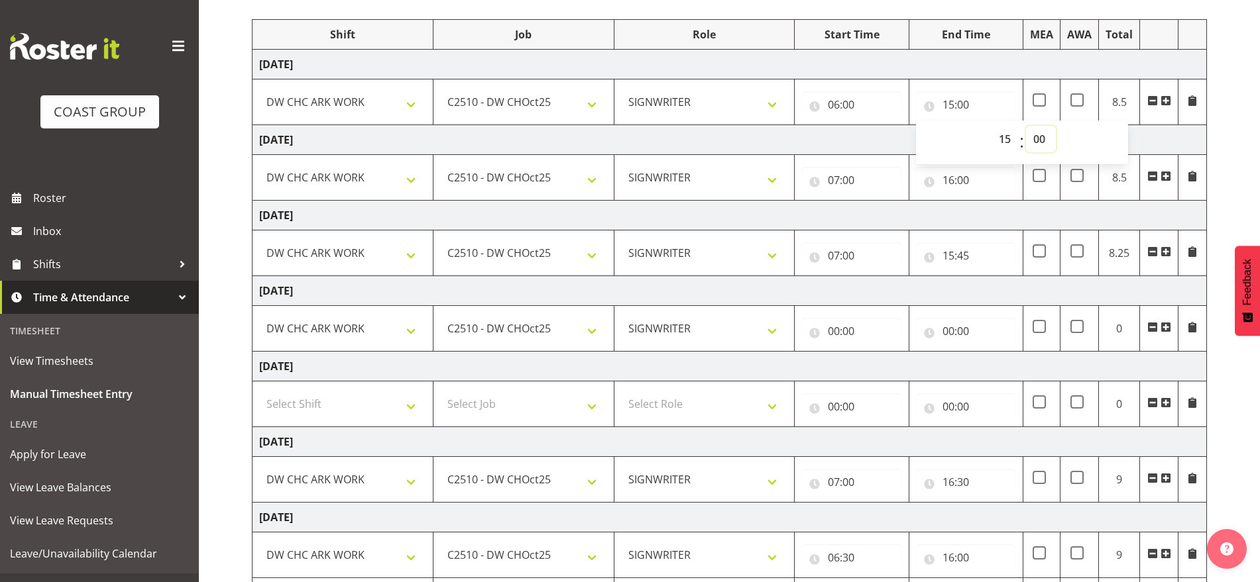
click at [1044, 138] on select "00 01 02 03 04 05 06 07 08 09 10 11 12 13 14 15 16 17 18 19 20 21 22 23 24 25 2…" at bounding box center [1041, 139] width 30 height 27
select select "45"
click at [1026, 126] on select "00 01 02 03 04 05 06 07 08 09 10 11 12 13 14 15 16 17 18 19 20 21 22 23 24 25 2…" at bounding box center [1041, 139] width 30 height 27
type input "15:45"
click at [1147, 138] on td "[DATE]" at bounding box center [729, 140] width 954 height 30
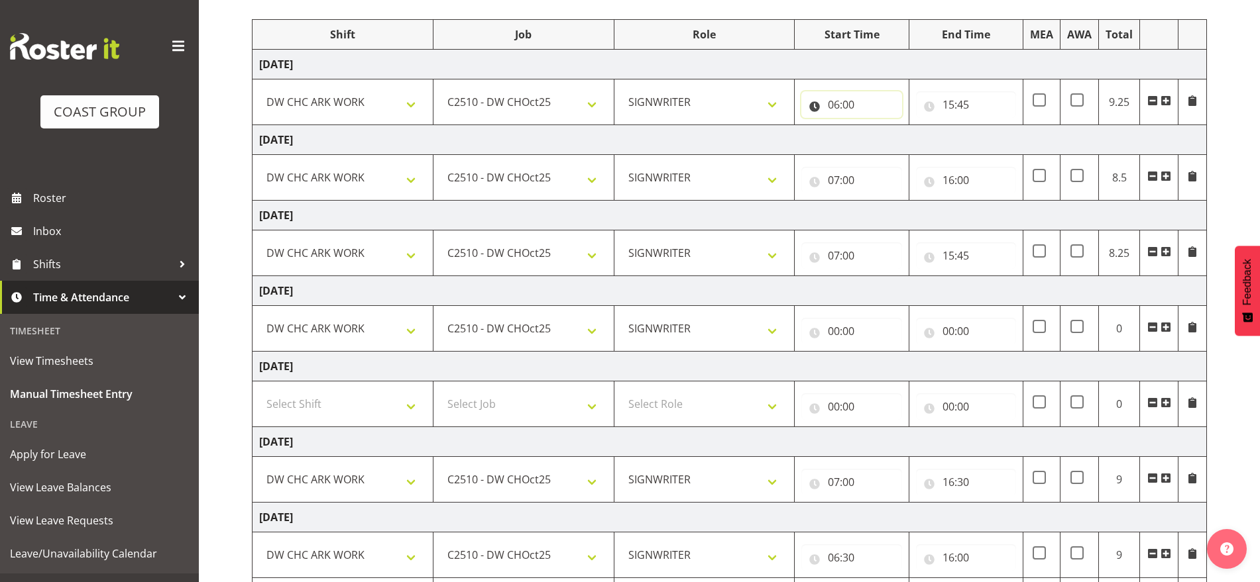
click at [840, 101] on input "06:00" at bounding box center [851, 104] width 100 height 27
click at [886, 141] on select "00 01 02 03 04 05 06 07 08 09 10 11 12 13 14 15 16 17 18 19 20 21 22 23" at bounding box center [892, 139] width 30 height 27
select select "7"
click at [877, 126] on select "00 01 02 03 04 05 06 07 08 09 10 11 12 13 14 15 16 17 18 19 20 21 22 23" at bounding box center [892, 139] width 30 height 27
type input "07:00"
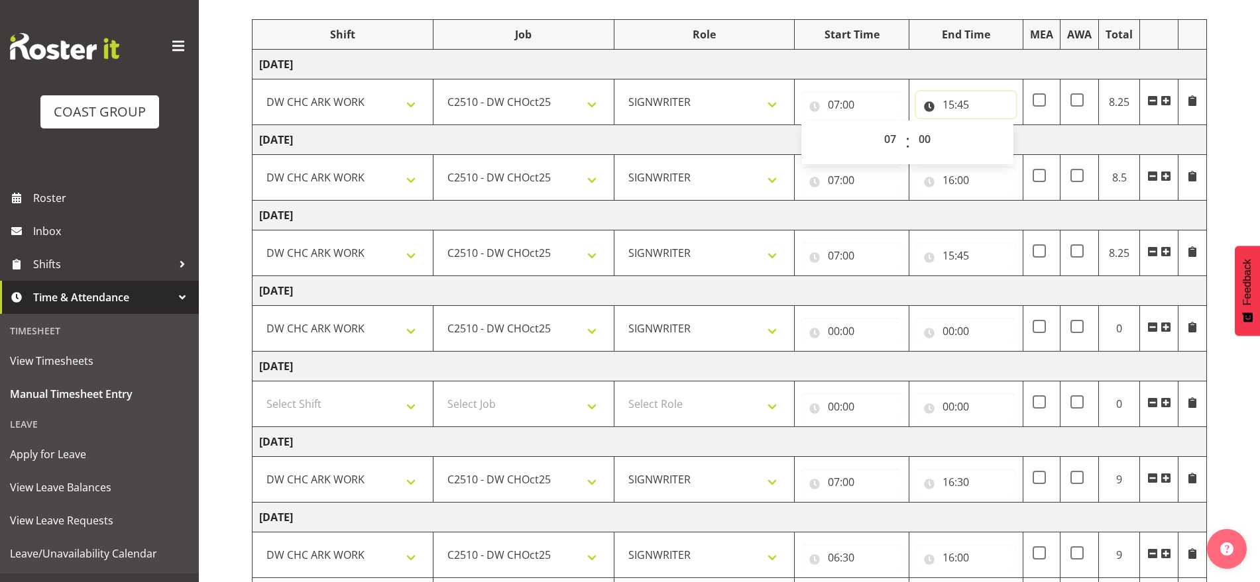
click at [948, 106] on input "15:45" at bounding box center [966, 104] width 100 height 27
drag, startPoint x: 997, startPoint y: 136, endPoint x: 997, endPoint y: 146, distance: 10.6
click at [997, 136] on select "00 01 02 03 04 05 06 07 08 09 10 11 12 13 14 15 16 17 18 19 20 21 22 23" at bounding box center [1006, 139] width 30 height 27
select select "16"
click at [991, 126] on select "00 01 02 03 04 05 06 07 08 09 10 11 12 13 14 15 16 17 18 19 20 21 22 23" at bounding box center [1006, 139] width 30 height 27
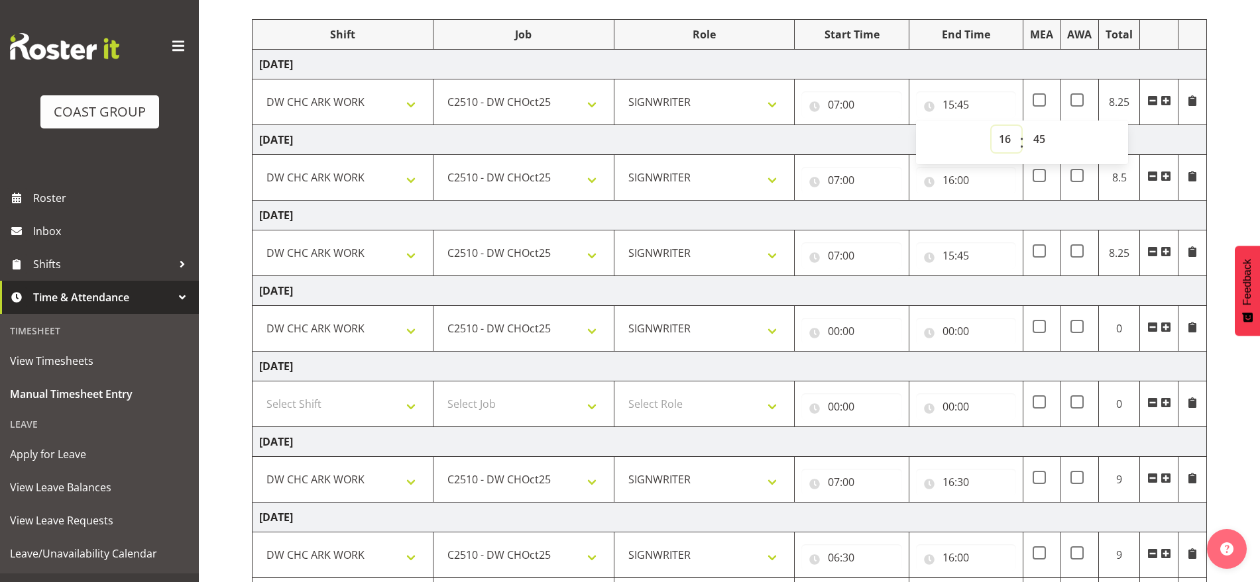
type input "16:45"
click at [1138, 144] on td "[DATE]" at bounding box center [729, 140] width 954 height 30
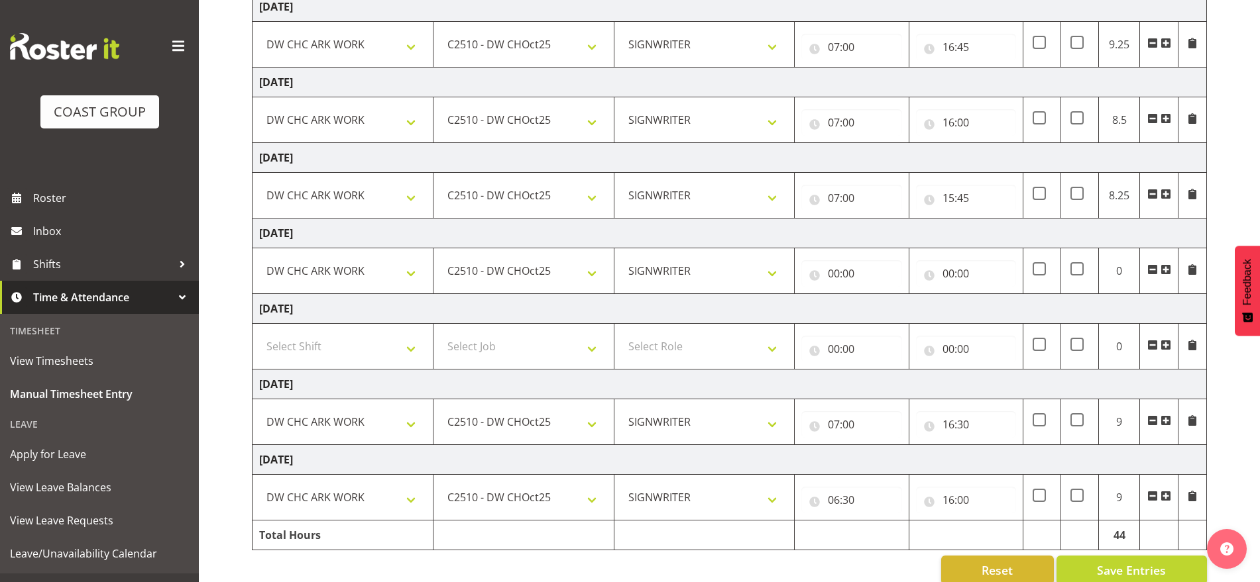
scroll to position [243, 0]
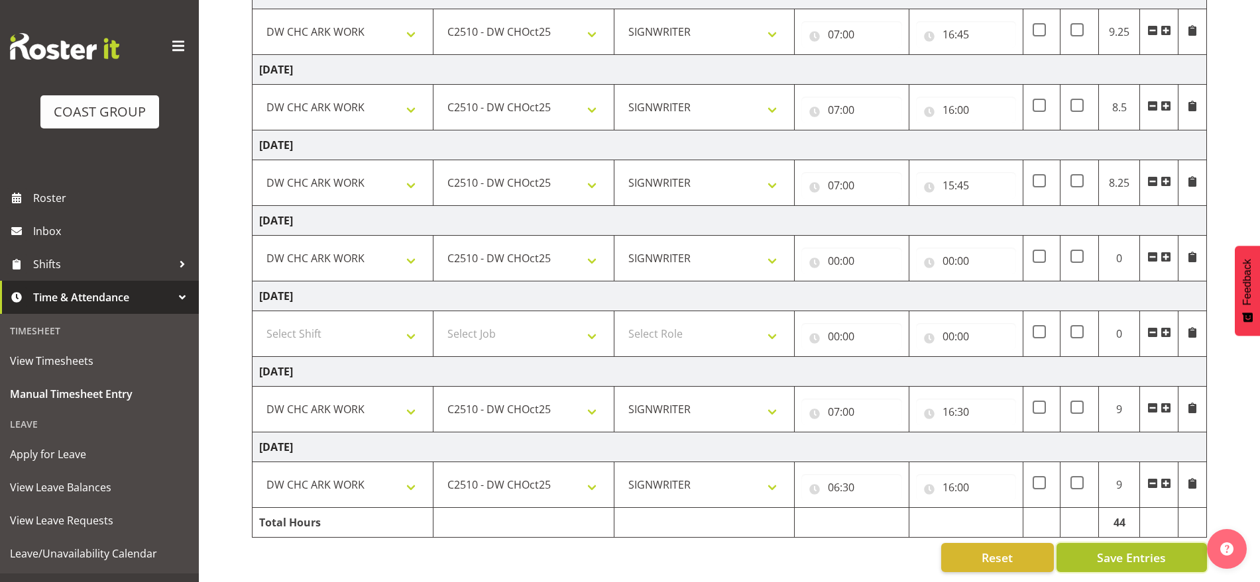
click at [1098, 549] on span "Save Entries" at bounding box center [1131, 557] width 69 height 17
select select
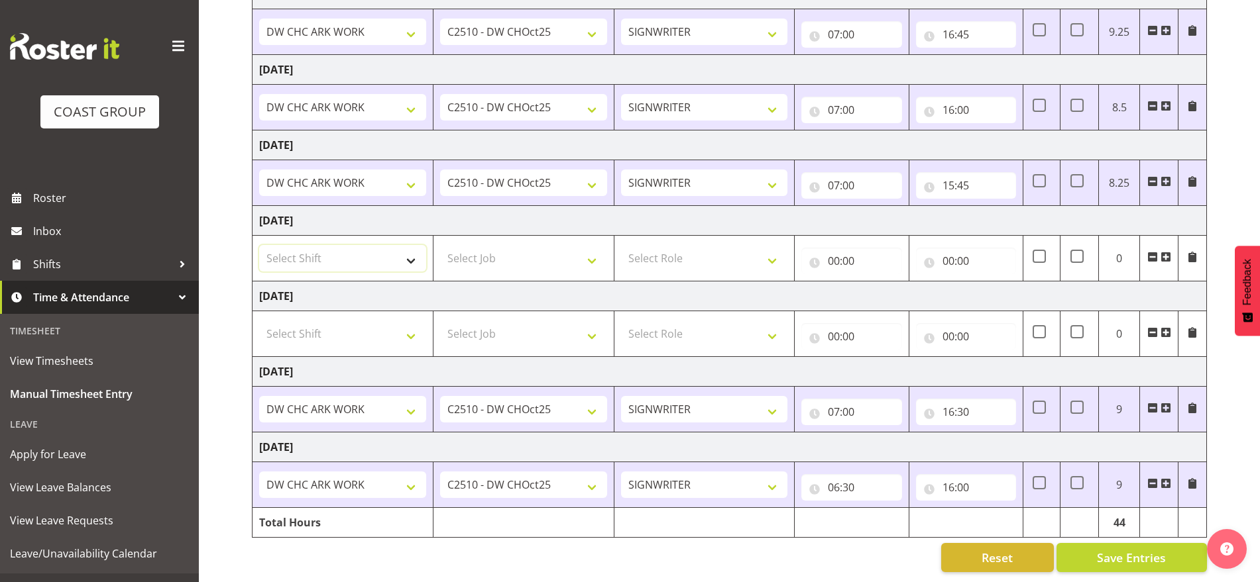
click at [322, 245] on select "Select Shift Break AHICE Break ATSNZ Break All Blacks casual Break Arts [PERSON…" at bounding box center [342, 258] width 167 height 27
select select "62216"
click at [259, 245] on select "Select Shift Break AHICE Break ATSNZ Break All Blacks casual Break Arts [PERSON…" at bounding box center [342, 258] width 167 height 27
click at [486, 251] on select "Select Job 1 Carlton Events 1 [PERSON_NAME][GEOGRAPHIC_DATA] 1 [PERSON_NAME][GE…" at bounding box center [523, 258] width 167 height 27
select select "9478"
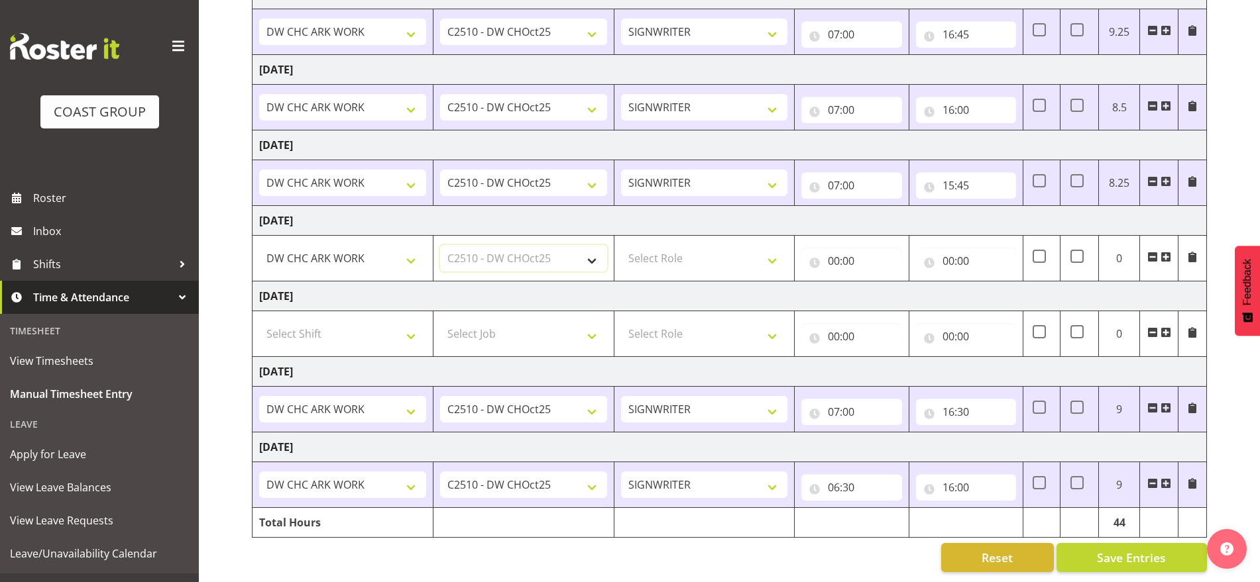
click at [440, 245] on select "Select Job 1 Carlton Events 1 [PERSON_NAME][GEOGRAPHIC_DATA] 1 [PERSON_NAME][GE…" at bounding box center [523, 258] width 167 height 27
click at [686, 257] on select "Select Role SIGNWRITER Signwriter EHS CHC OPS" at bounding box center [704, 258] width 167 height 27
select select "217"
click at [621, 245] on select "Select Role SIGNWRITER Signwriter EHS CHC OPS" at bounding box center [704, 258] width 167 height 27
click at [835, 248] on input "00:00" at bounding box center [851, 261] width 100 height 27
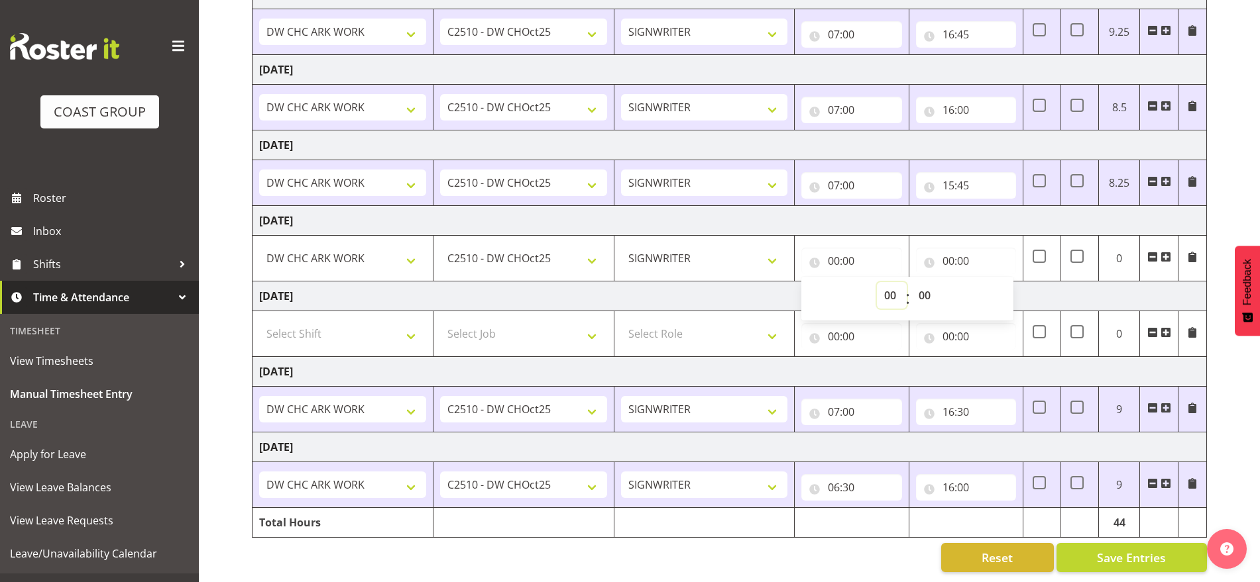
click at [891, 286] on select "00 01 02 03 04 05 06 07 08 09 10 11 12 13 14 15 16 17 18 19 20 21 22 23" at bounding box center [892, 295] width 30 height 27
select select "7"
click at [877, 282] on select "00 01 02 03 04 05 06 07 08 09 10 11 12 13 14 15 16 17 18 19 20 21 22 23" at bounding box center [892, 295] width 30 height 27
type input "07:00"
click at [947, 248] on input "00:00" at bounding box center [966, 261] width 100 height 27
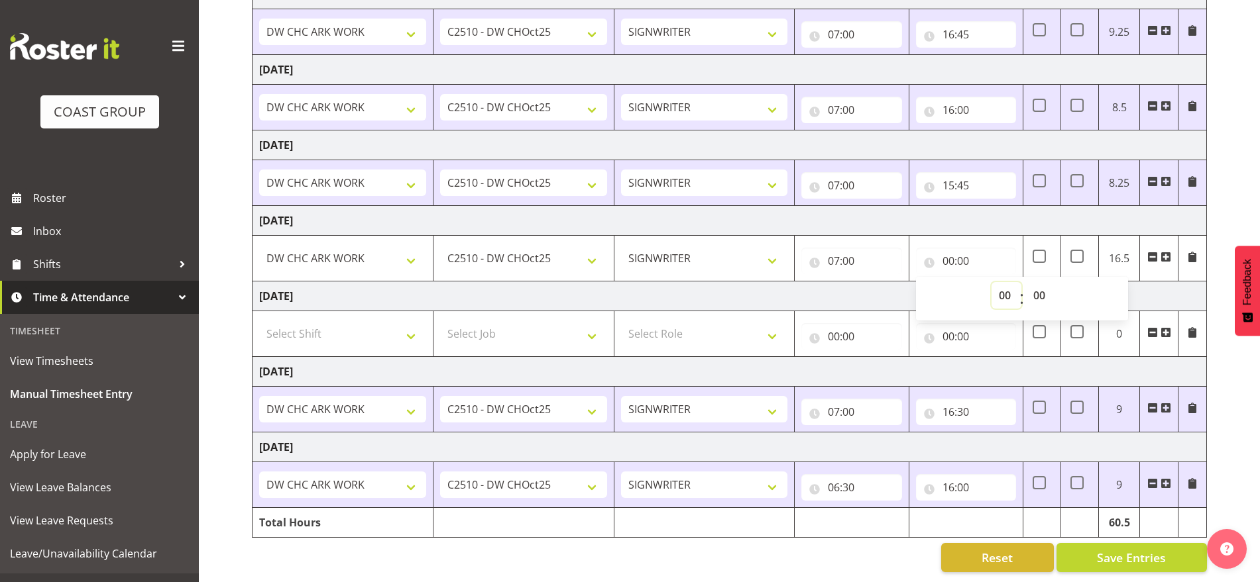
click at [1007, 285] on select "00 01 02 03 04 05 06 07 08 09 10 11 12 13 14 15 16 17 18 19 20 21 22 23" at bounding box center [1006, 295] width 30 height 27
select select "14"
click at [991, 282] on select "00 01 02 03 04 05 06 07 08 09 10 11 12 13 14 15 16 17 18 19 20 21 22 23" at bounding box center [1006, 295] width 30 height 27
type input "14:00"
click at [1005, 211] on td "[DATE]" at bounding box center [729, 221] width 954 height 30
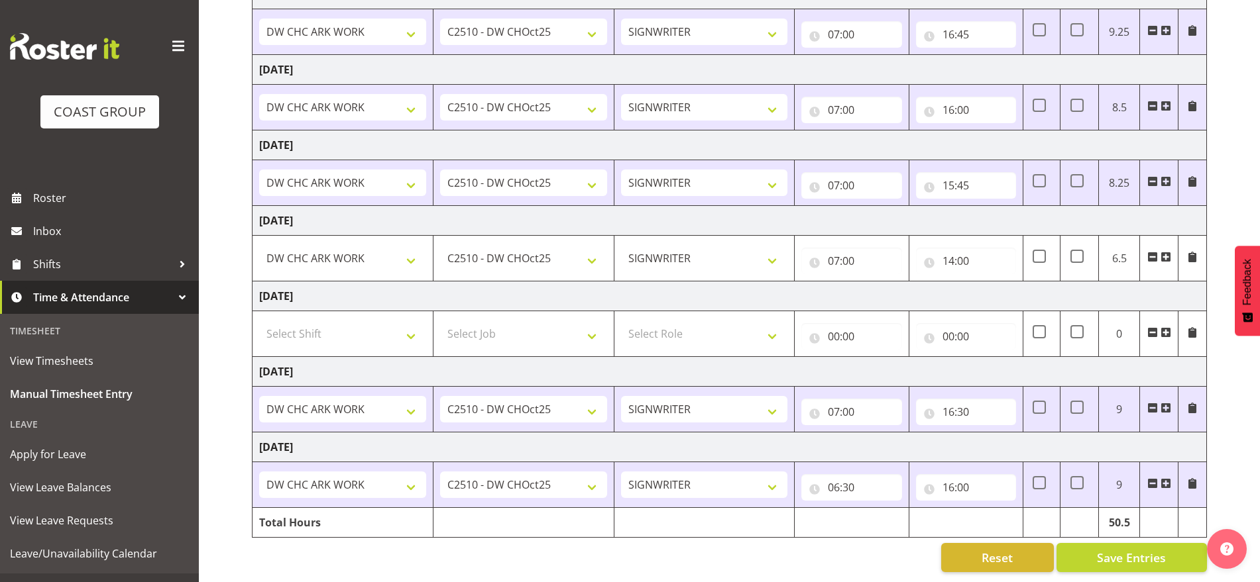
scroll to position [160, 0]
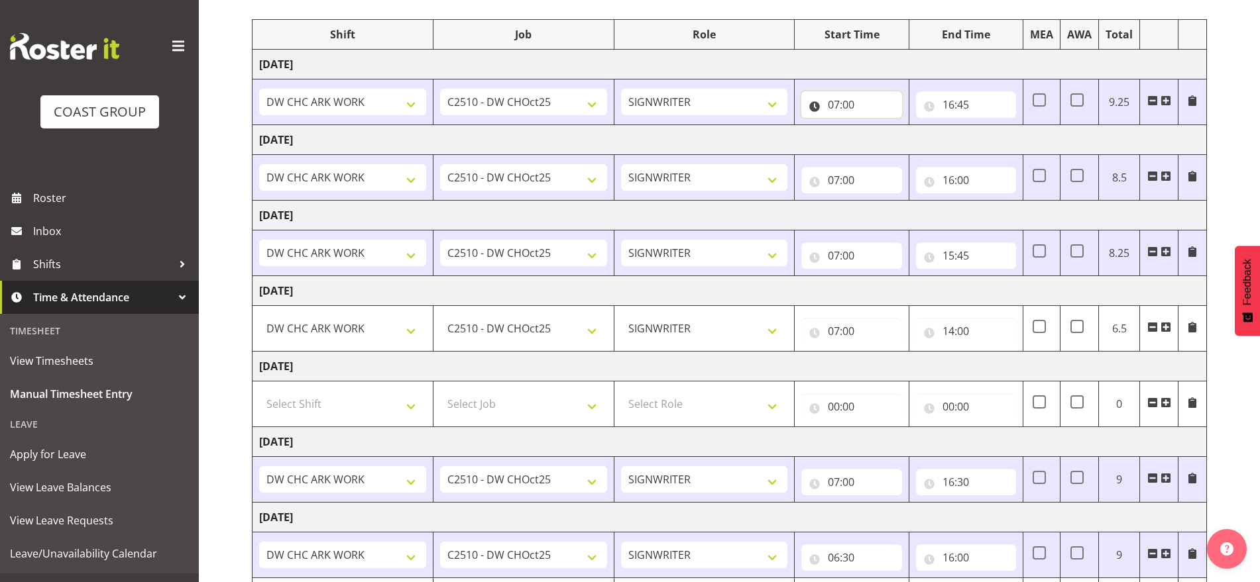
click at [833, 108] on input "07:00" at bounding box center [851, 104] width 100 height 27
click at [889, 140] on select "00 01 02 03 04 05 06 07 08 09 10 11 12 13 14 15 16 17 18 19 20 21 22 23" at bounding box center [892, 139] width 30 height 27
select select "6"
click at [877, 126] on select "00 01 02 03 04 05 06 07 08 09 10 11 12 13 14 15 16 17 18 19 20 21 22 23" at bounding box center [892, 139] width 30 height 27
type input "06:00"
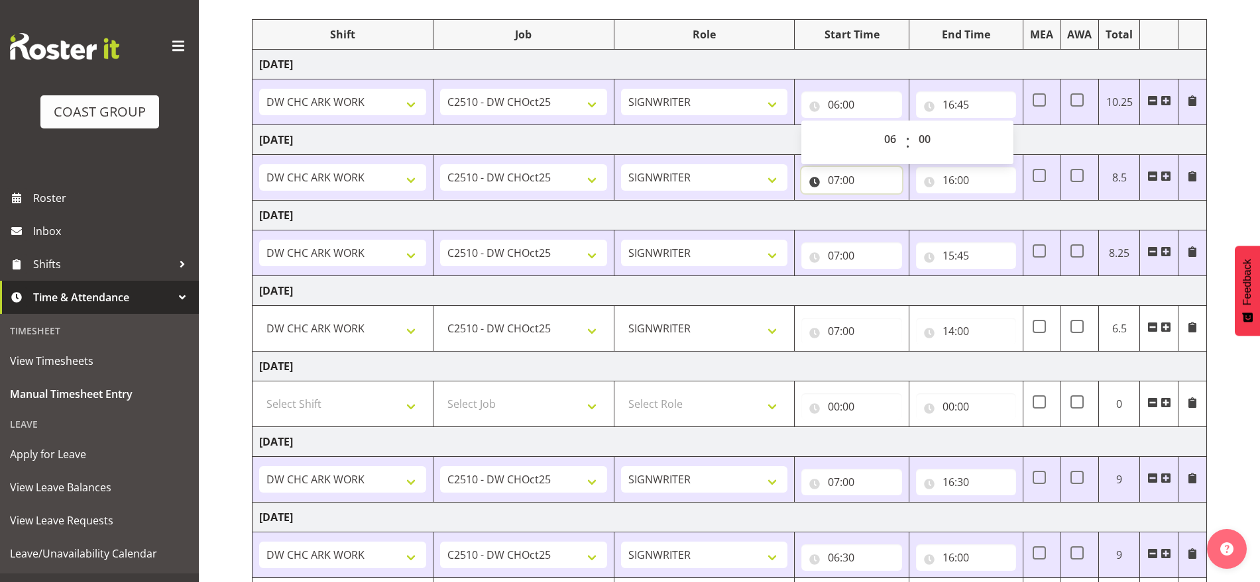
click at [834, 177] on input "07:00" at bounding box center [851, 180] width 100 height 27
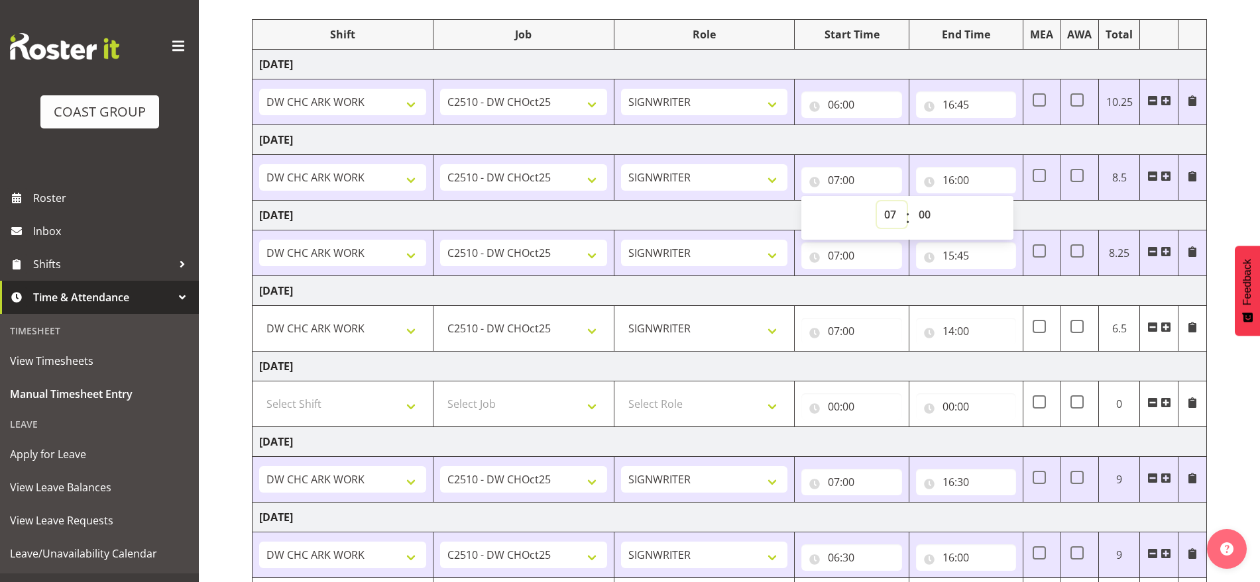
click at [888, 219] on select "00 01 02 03 04 05 06 07 08 09 10 11 12 13 14 15 16 17 18 19 20 21 22 23" at bounding box center [892, 214] width 30 height 27
select select "6"
click at [877, 201] on select "00 01 02 03 04 05 06 07 08 09 10 11 12 13 14 15 16 17 18 19 20 21 22 23" at bounding box center [892, 214] width 30 height 27
type input "06:00"
click at [839, 255] on input "07:00" at bounding box center [851, 256] width 100 height 27
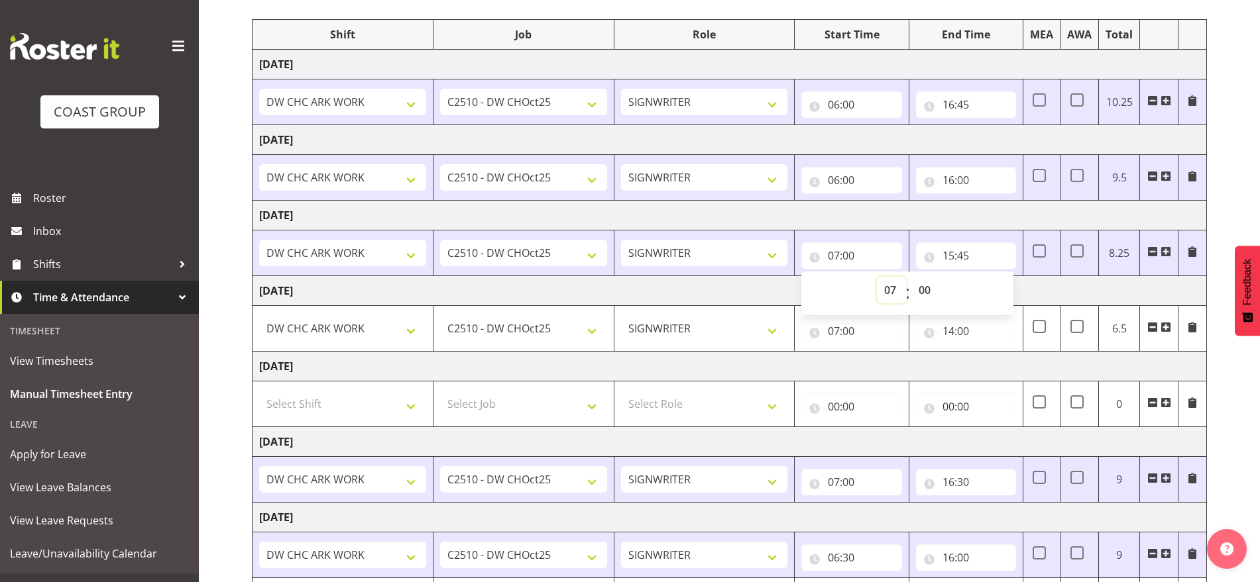
click at [884, 290] on select "00 01 02 03 04 05 06 07 08 09 10 11 12 13 14 15 16 17 18 19 20 21 22 23" at bounding box center [892, 290] width 30 height 27
select select "6"
click at [877, 277] on select "00 01 02 03 04 05 06 07 08 09 10 11 12 13 14 15 16 17 18 19 20 21 22 23" at bounding box center [892, 290] width 30 height 27
type input "06:00"
click at [1051, 286] on td "[DATE]" at bounding box center [729, 291] width 954 height 30
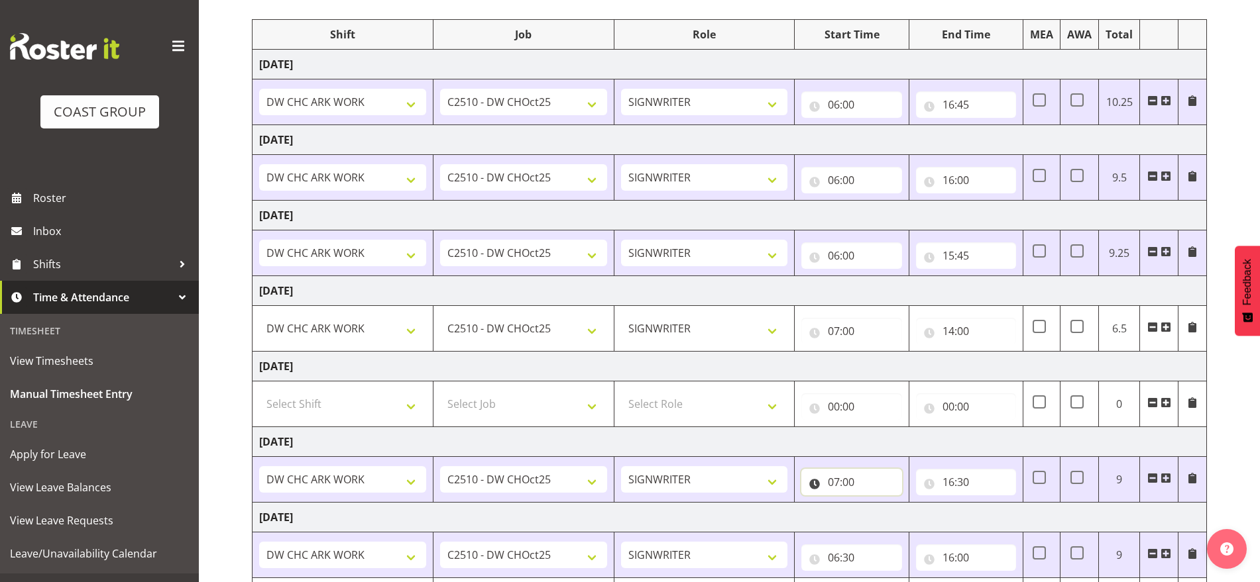
click at [837, 484] on input "07:00" at bounding box center [851, 482] width 100 height 27
drag, startPoint x: 885, startPoint y: 520, endPoint x: 885, endPoint y: 506, distance: 14.6
click at [885, 520] on select "00 01 02 03 04 05 06 07 08 09 10 11 12 13 14 15 16 17 18 19 20 21 22 23" at bounding box center [892, 517] width 30 height 27
select select "6"
click at [877, 504] on select "00 01 02 03 04 05 06 07 08 09 10 11 12 13 14 15 16 17 18 19 20 21 22 23" at bounding box center [892, 517] width 30 height 27
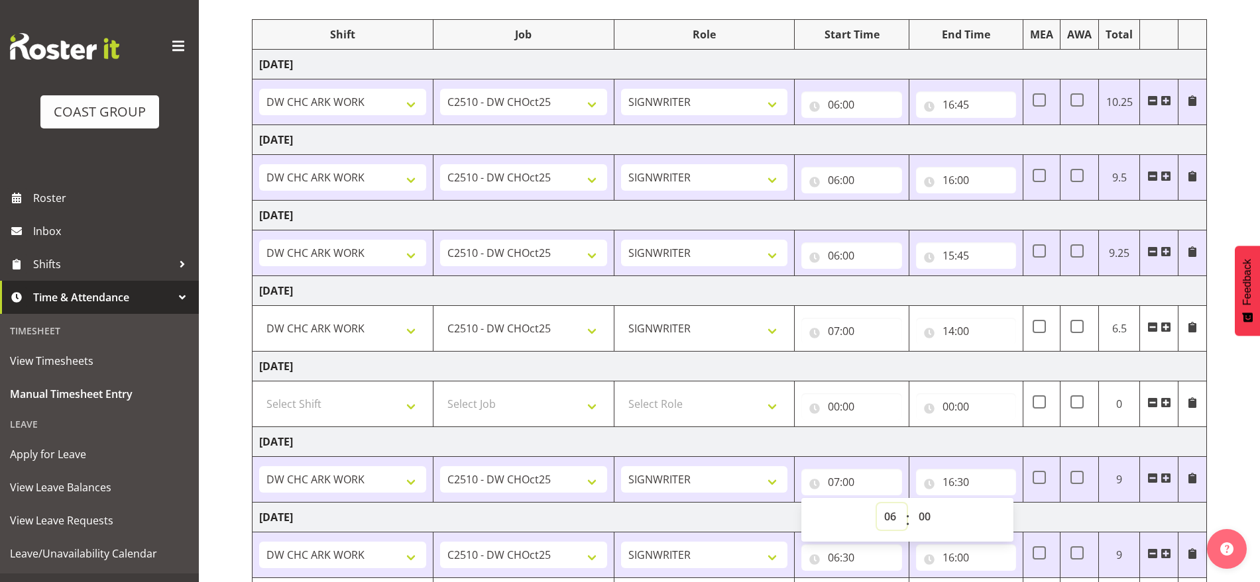
type input "06:00"
drag, startPoint x: 926, startPoint y: 518, endPoint x: 926, endPoint y: 508, distance: 10.6
click at [926, 518] on select "00 01 02 03 04 05 06 07 08 09 10 11 12 13 14 15 16 17 18 19 20 21 22 23 24 25 2…" at bounding box center [926, 517] width 30 height 27
select select "30"
click at [911, 504] on select "00 01 02 03 04 05 06 07 08 09 10 11 12 13 14 15 16 17 18 19 20 21 22 23 24 25 2…" at bounding box center [926, 517] width 30 height 27
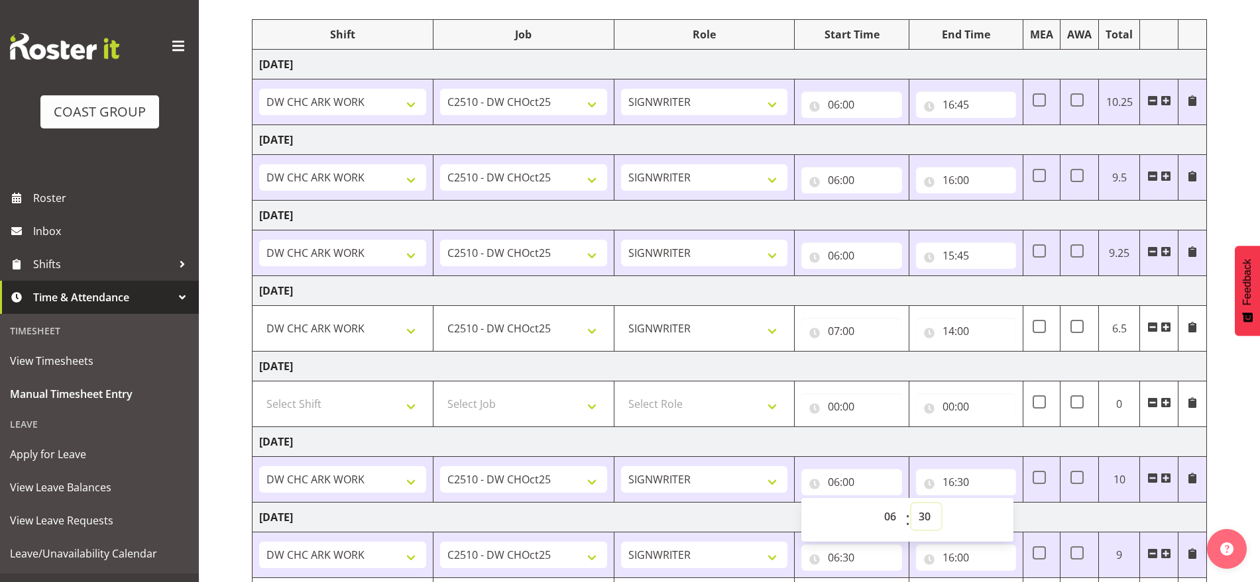
type input "06:30"
click at [1038, 434] on td "[DATE]" at bounding box center [729, 442] width 954 height 30
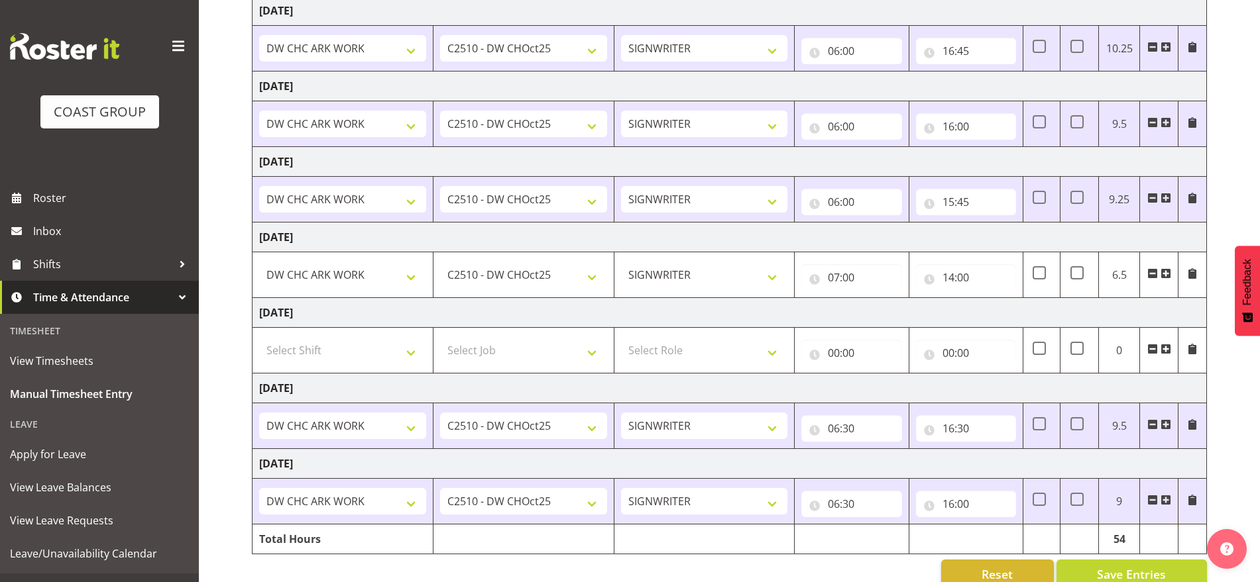
scroll to position [243, 0]
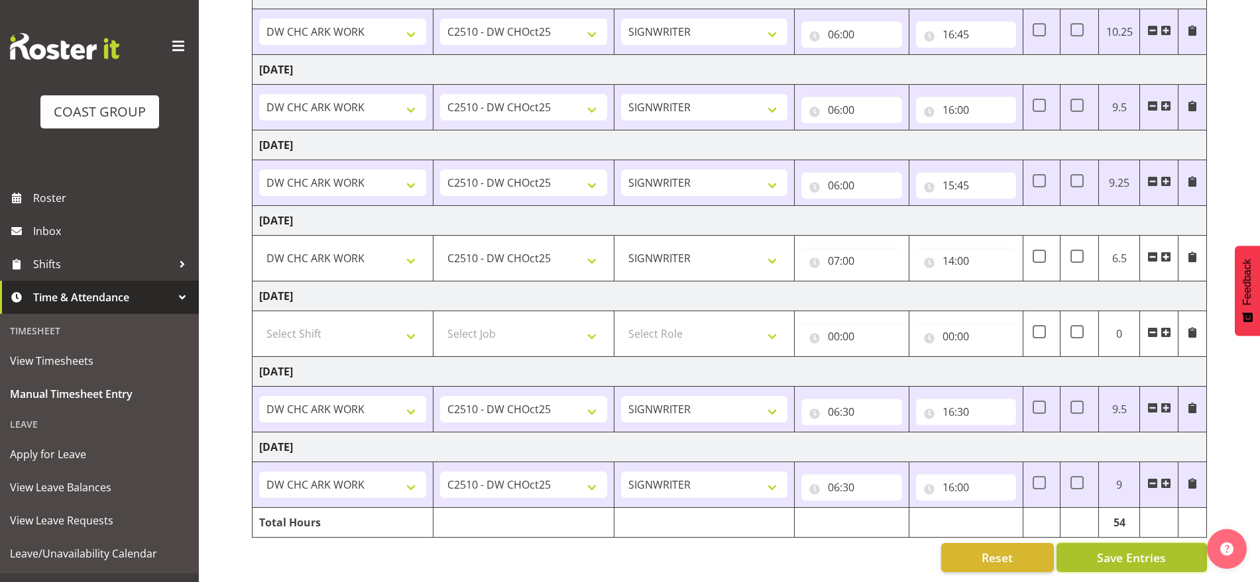
click at [1108, 549] on span "Save Entries" at bounding box center [1131, 557] width 69 height 17
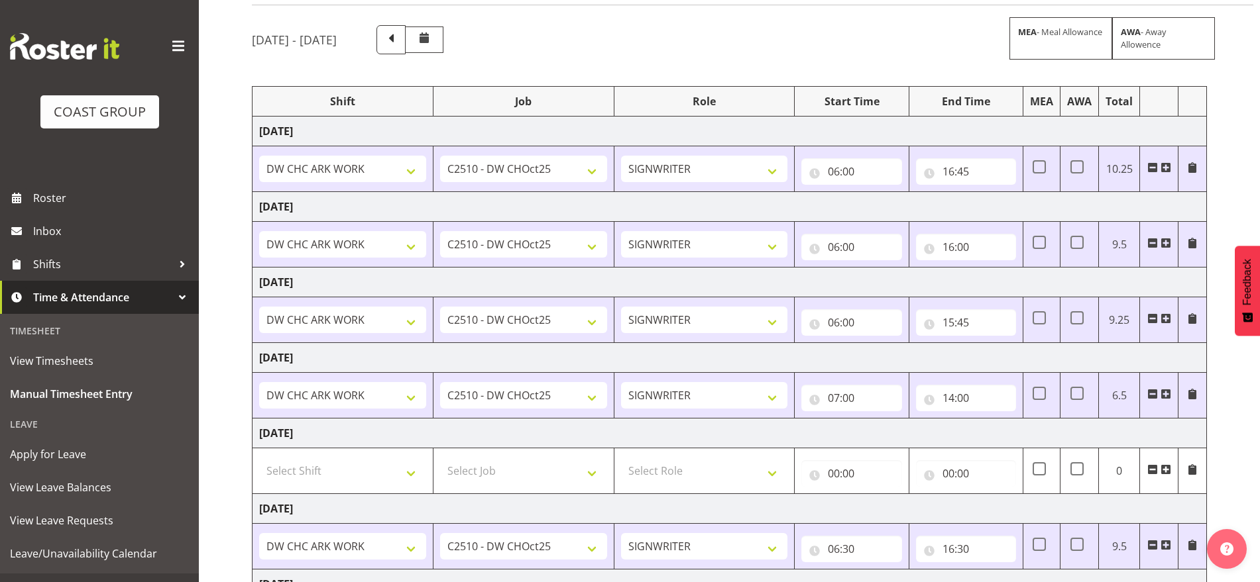
scroll to position [0, 0]
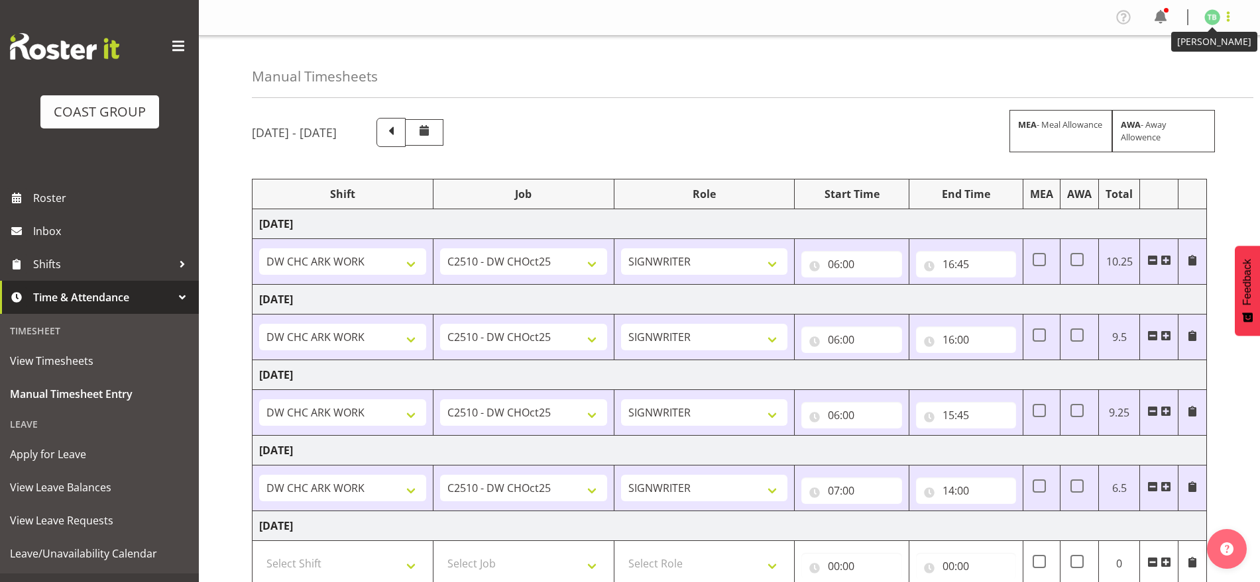
click at [1231, 19] on span at bounding box center [1228, 17] width 16 height 16
click at [1158, 74] on link "Log Out" at bounding box center [1172, 70] width 127 height 24
